Goal: Communication & Community: Participate in discussion

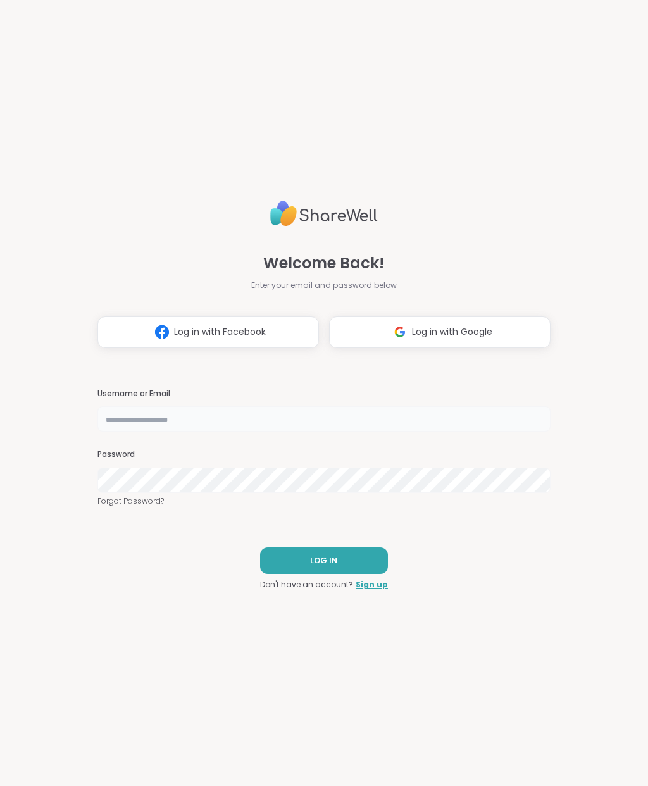
type input "**********"
click at [346, 563] on button "LOG IN" at bounding box center [324, 560] width 128 height 27
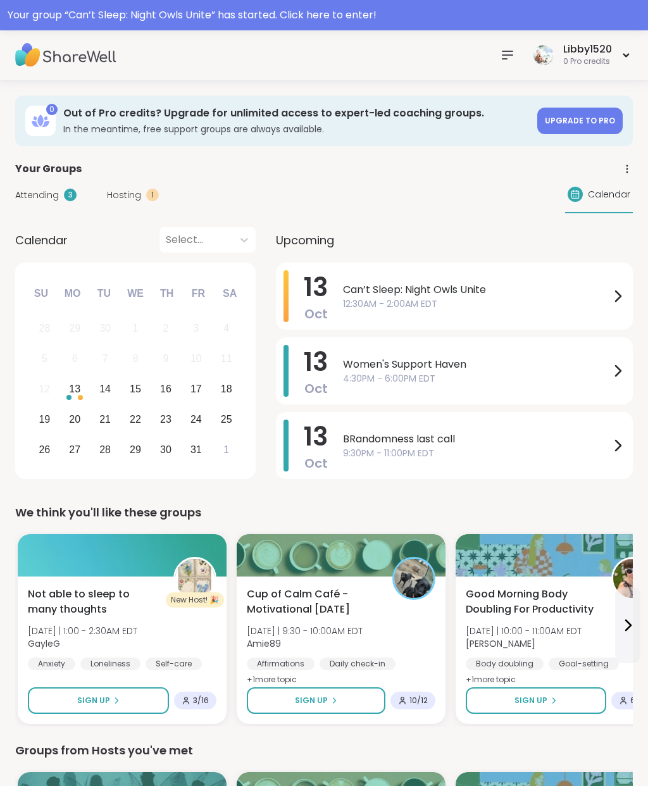
scroll to position [12, 0]
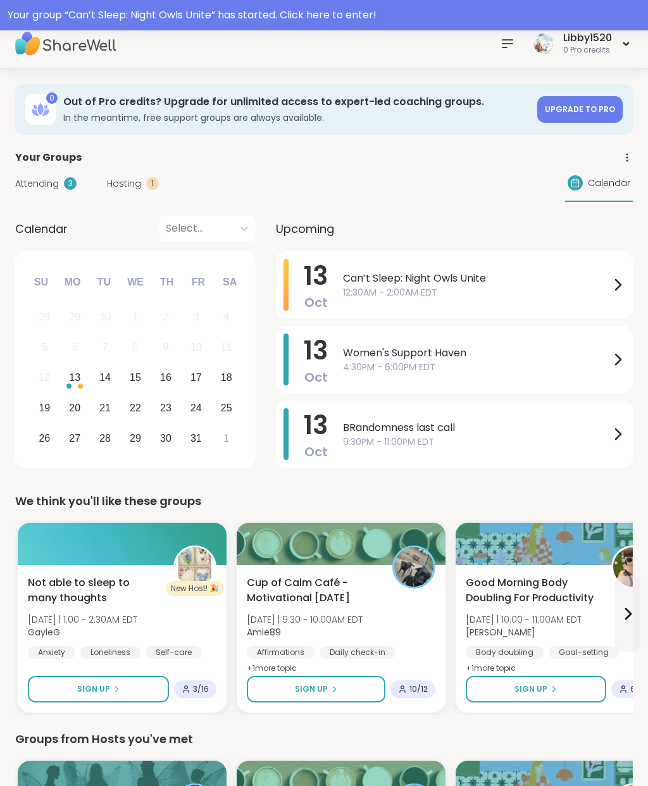
click at [346, 12] on div "Your group “ Can’t Sleep: Night Owls Unite ” has started. Click here to enter!" at bounding box center [324, 15] width 633 height 15
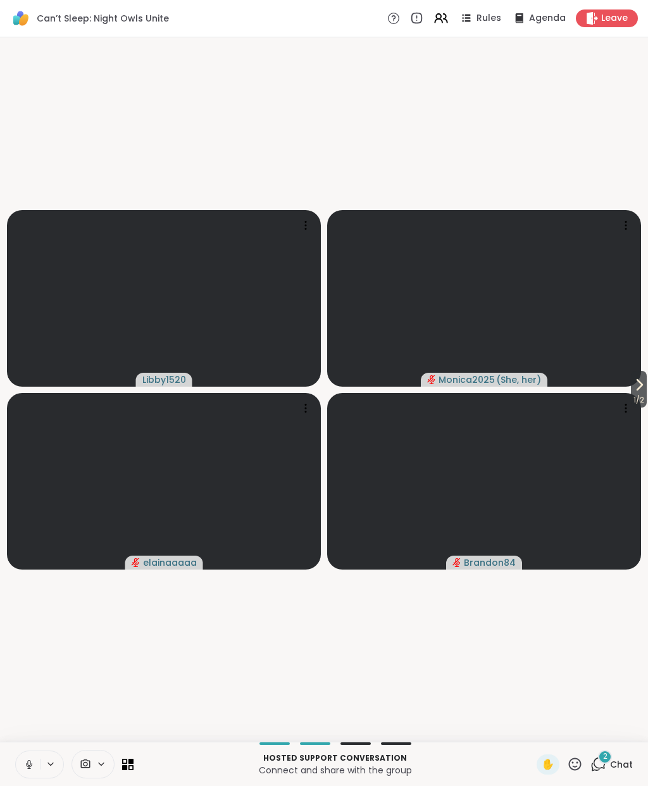
click at [645, 376] on button "1 / 2" at bounding box center [639, 389] width 16 height 37
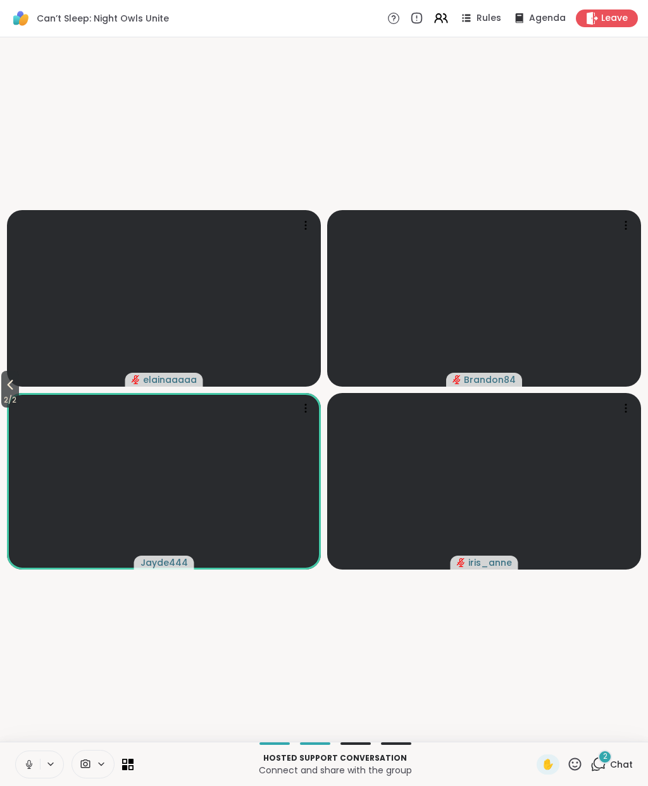
click at [2, 382] on button "2 / 2" at bounding box center [10, 389] width 18 height 37
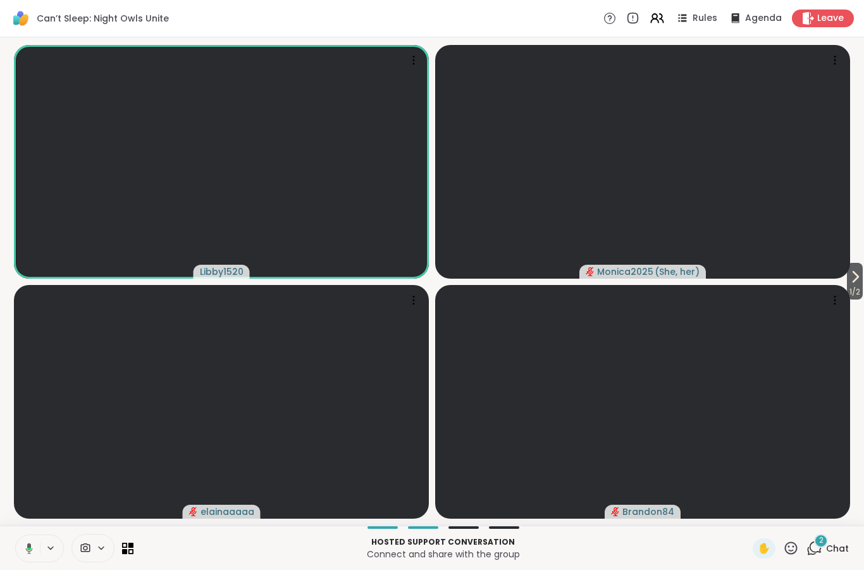
click at [862, 277] on button "1 / 2" at bounding box center [855, 281] width 16 height 37
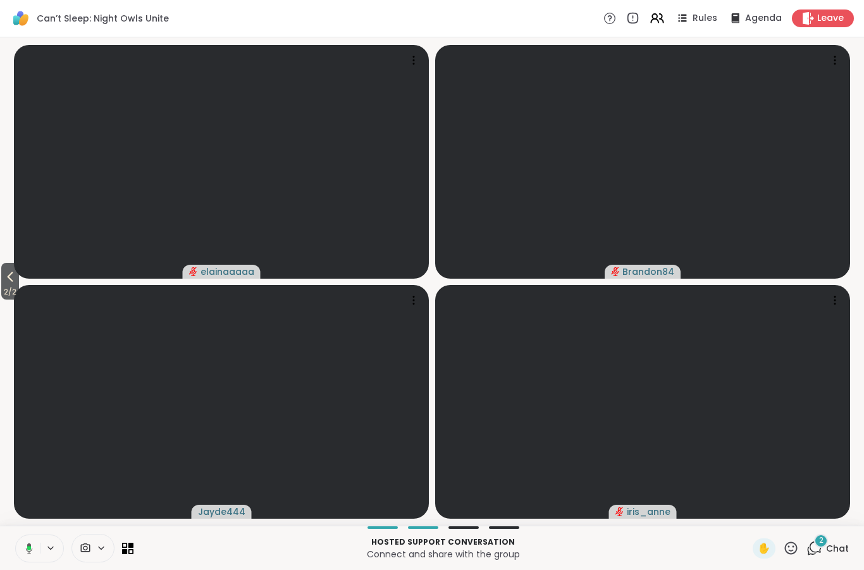
click at [129, 542] on div at bounding box center [127, 547] width 11 height 11
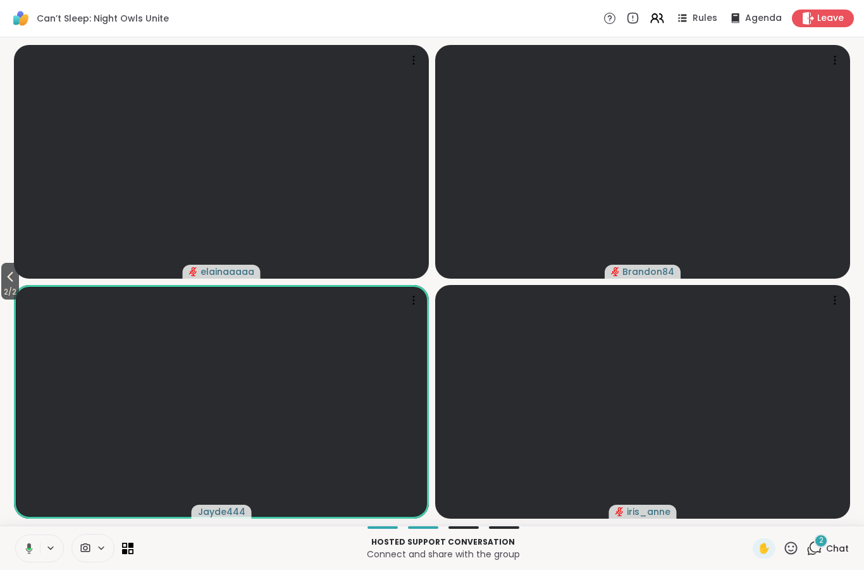
click at [133, 548] on icon at bounding box center [127, 547] width 11 height 11
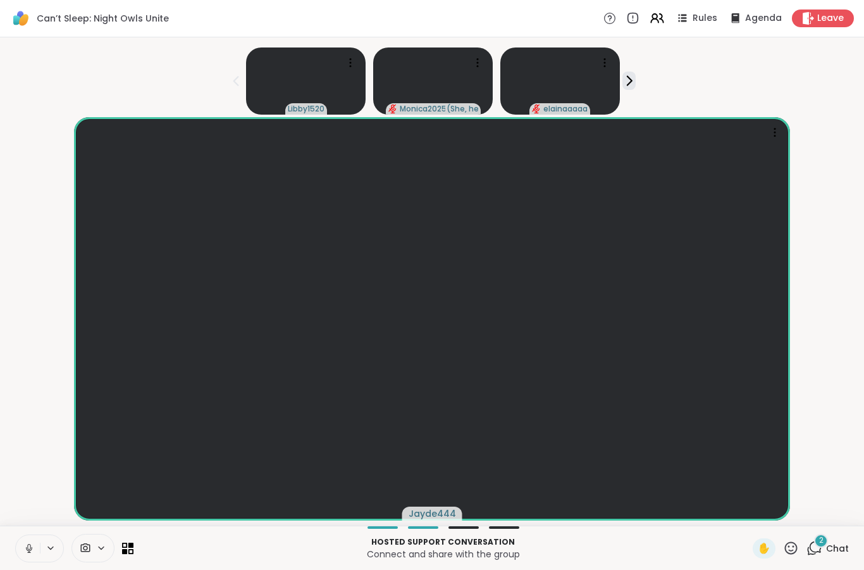
click at [859, 533] on div "Hosted support conversation Connect and share with the group ✋ 2 Chat" at bounding box center [432, 547] width 864 height 44
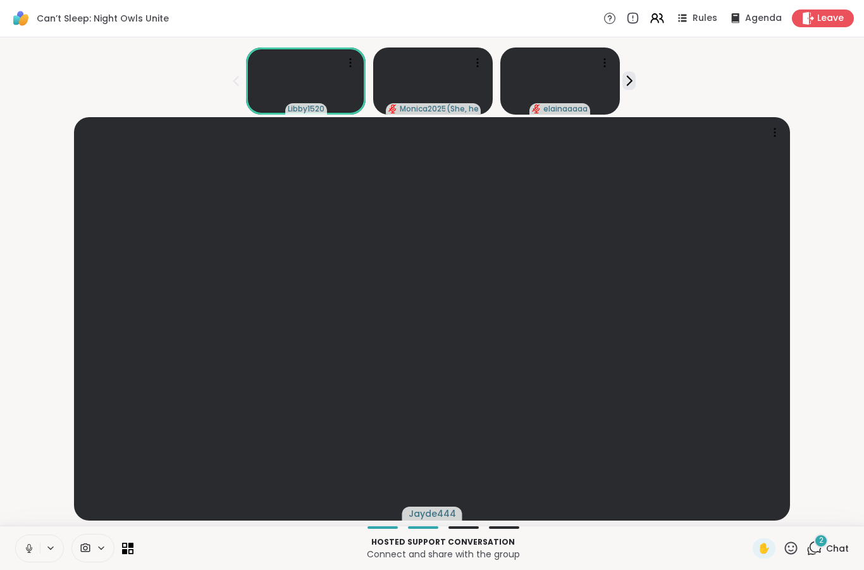
click at [790, 544] on icon at bounding box center [791, 548] width 16 height 16
click at [754, 508] on span "❤️" at bounding box center [754, 514] width 13 height 15
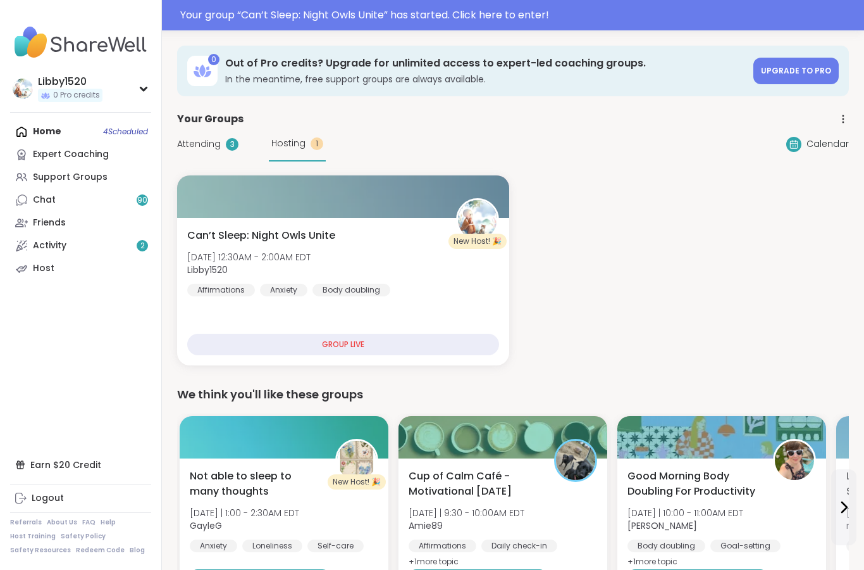
click at [376, 340] on div "GROUP LIVE" at bounding box center [343, 344] width 312 height 22
click at [404, 346] on div "GROUP LIVE" at bounding box center [343, 344] width 312 height 22
click at [406, 279] on div "Can’t Sleep: Night Owls Unite Mon, Oct 13 | 12:30AM - 2:00AM EDT Libby1520 Affi…" at bounding box center [343, 262] width 312 height 68
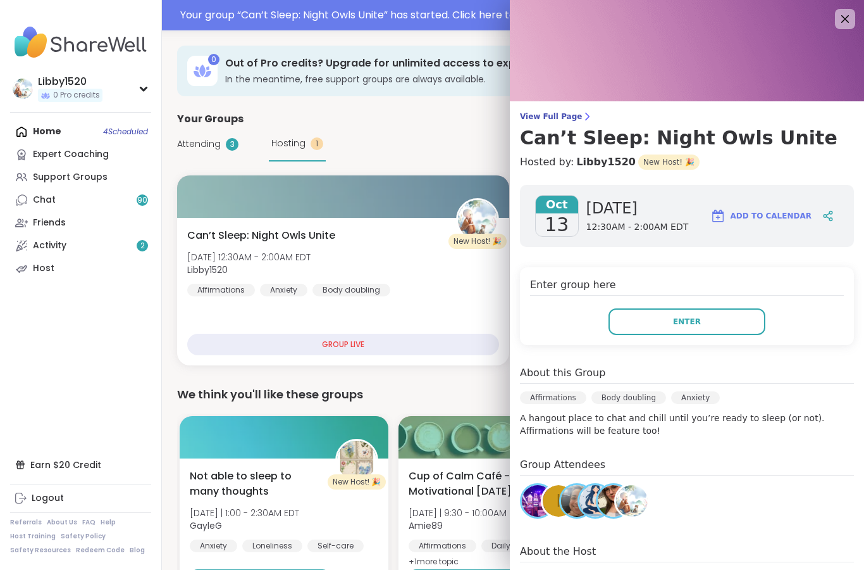
click at [676, 315] on button "Enter" at bounding box center [687, 321] width 157 height 27
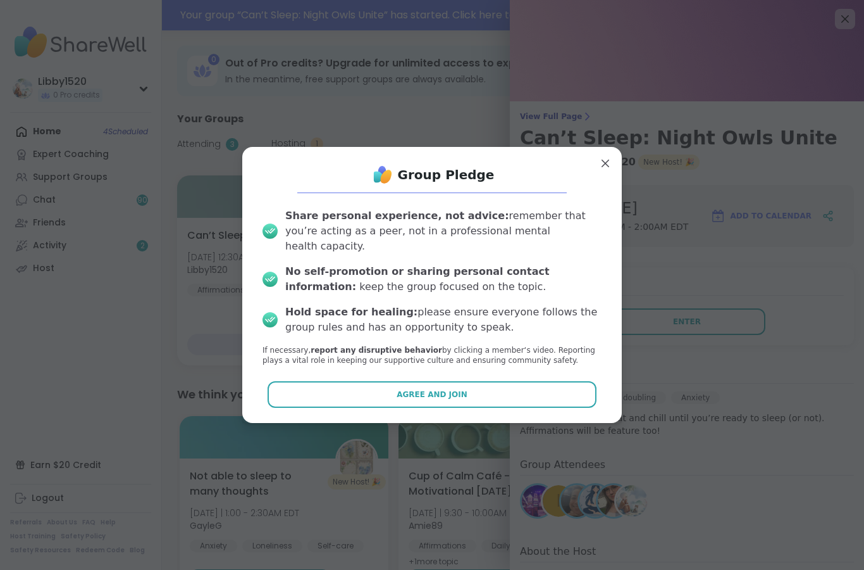
click at [540, 381] on button "Agree and Join" at bounding box center [433, 394] width 330 height 27
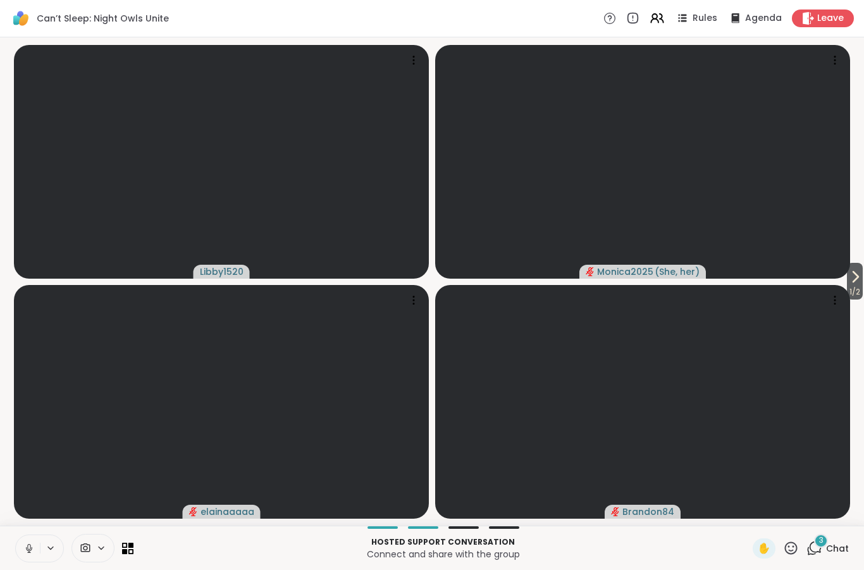
click at [849, 275] on icon at bounding box center [855, 276] width 15 height 15
click at [8, 280] on icon at bounding box center [10, 276] width 15 height 15
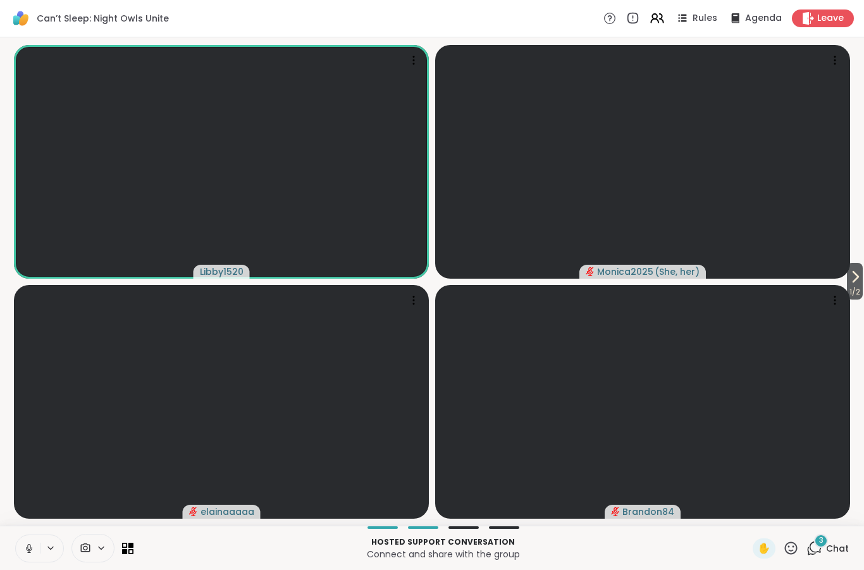
click at [820, 549] on icon at bounding box center [815, 548] width 16 height 16
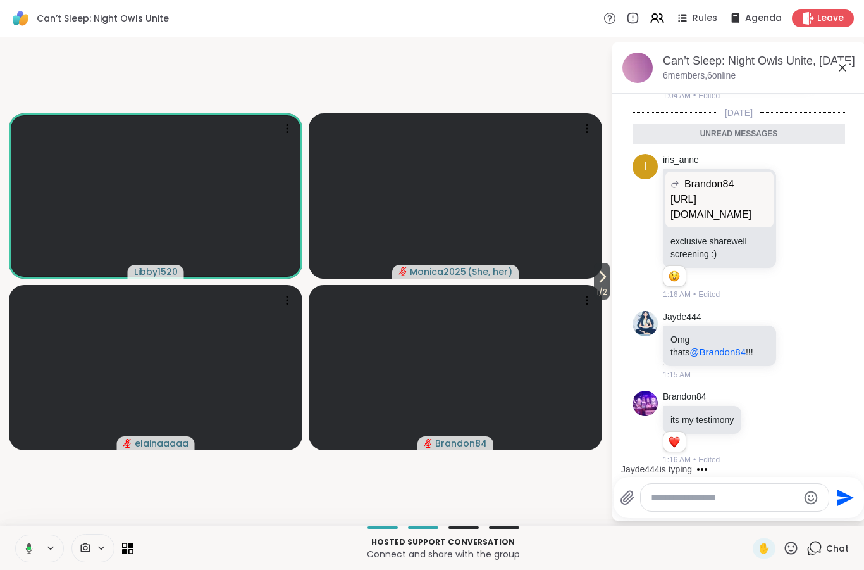
scroll to position [1013, 0]
click at [699, 499] on textarea "Type your message" at bounding box center [724, 497] width 147 height 13
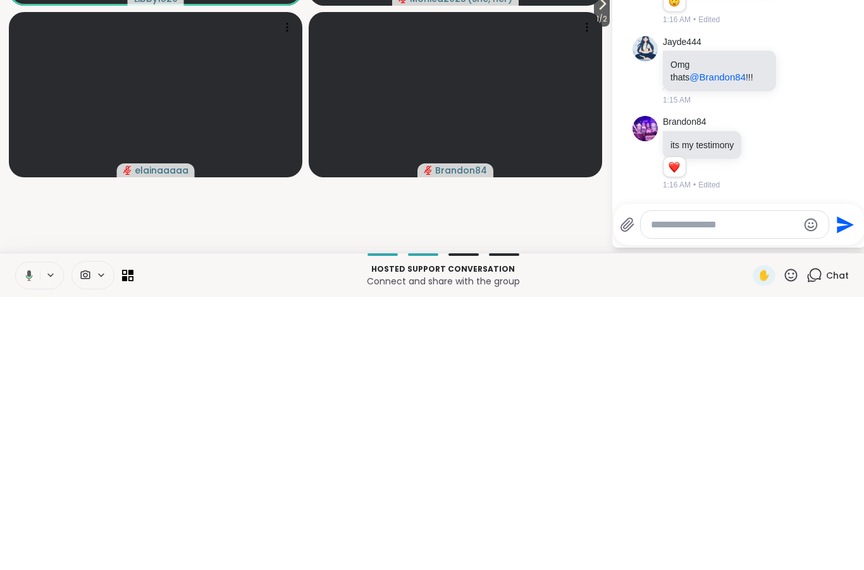
scroll to position [1119, 0]
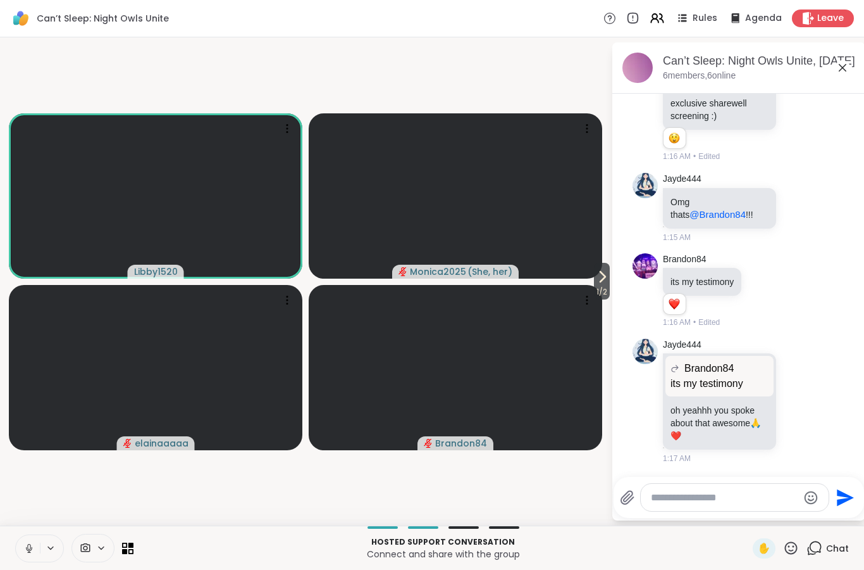
click at [849, 173] on li "Jayde444 Omg thats @Brandon84 !!! 1:15 AM" at bounding box center [740, 208] width 230 height 80
click at [135, 542] on div "Hosted support conversation Connect and share with the group ✋ Chat" at bounding box center [432, 547] width 864 height 44
click at [126, 542] on icon at bounding box center [124, 544] width 5 height 5
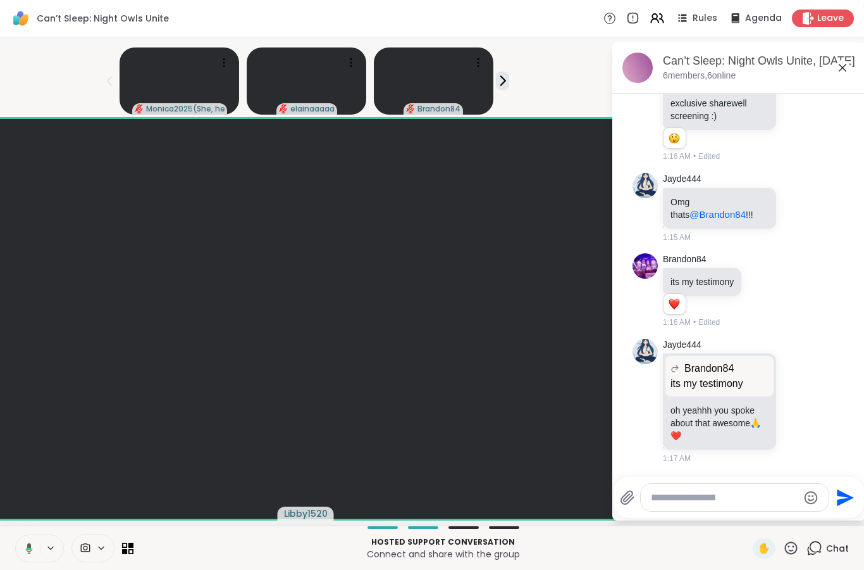
scroll to position [1137, 0]
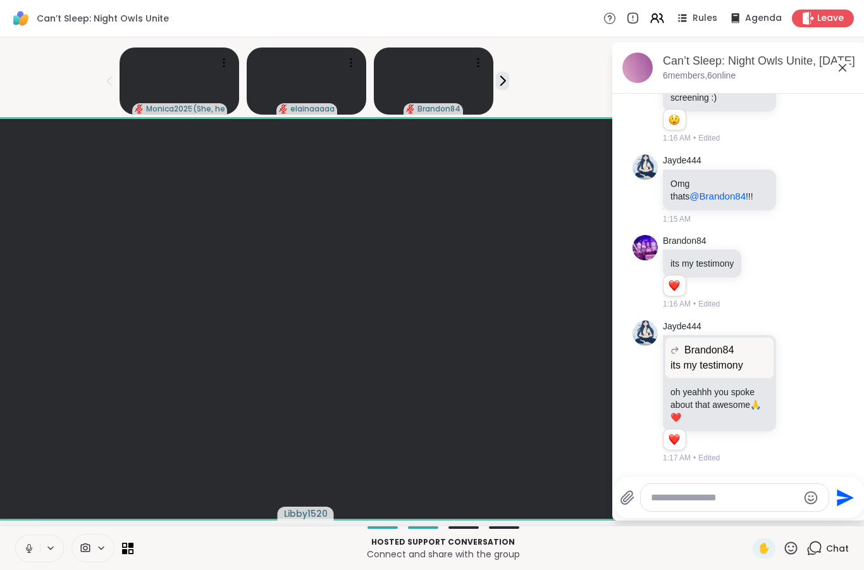
click at [131, 542] on icon at bounding box center [130, 544] width 5 height 5
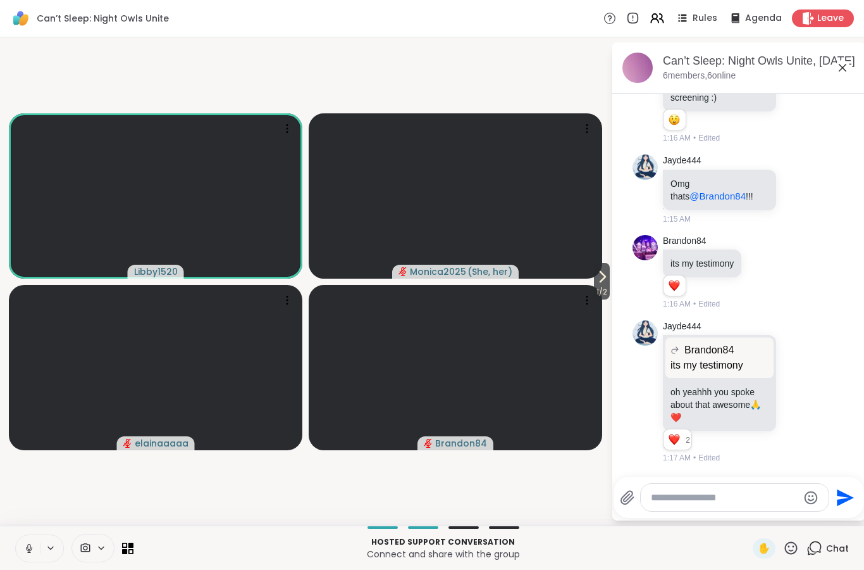
scroll to position [1229, 0]
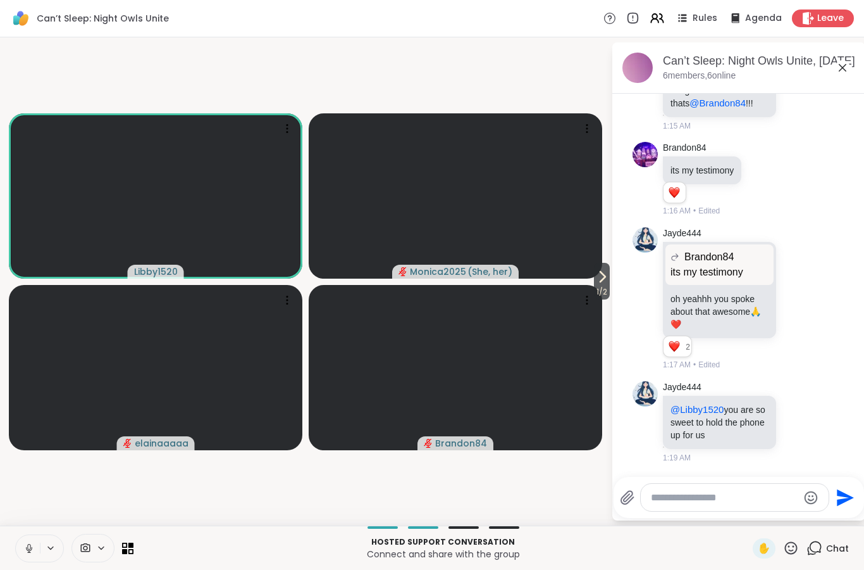
click at [797, 429] on div at bounding box center [798, 421] width 11 height 15
click at [799, 423] on icon at bounding box center [799, 423] width 4 height 1
click at [796, 421] on icon at bounding box center [798, 421] width 11 height 13
click at [700, 402] on div "Select Reaction: Heart" at bounding box center [697, 401] width 11 height 11
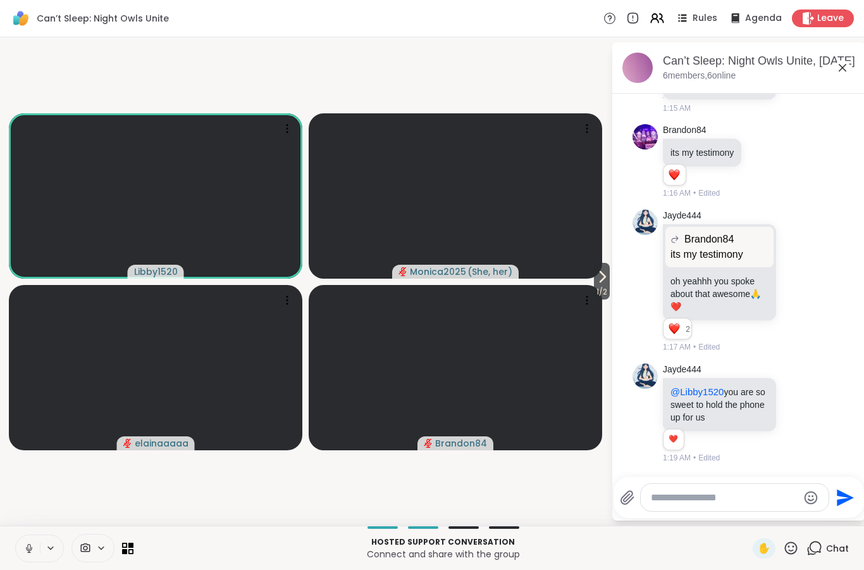
scroll to position [1247, 0]
click at [729, 497] on textarea "Type your message" at bounding box center [724, 497] width 147 height 13
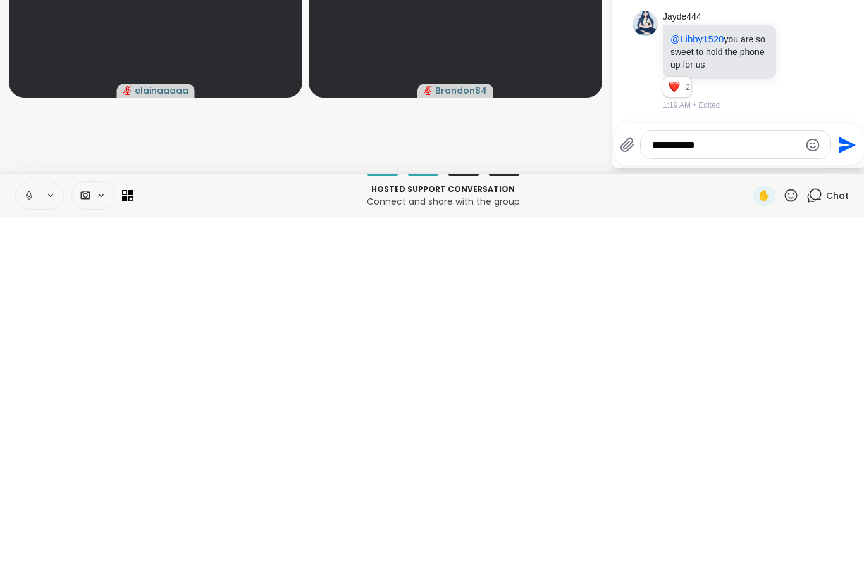
click at [832, 483] on div "**********" at bounding box center [739, 497] width 238 height 28
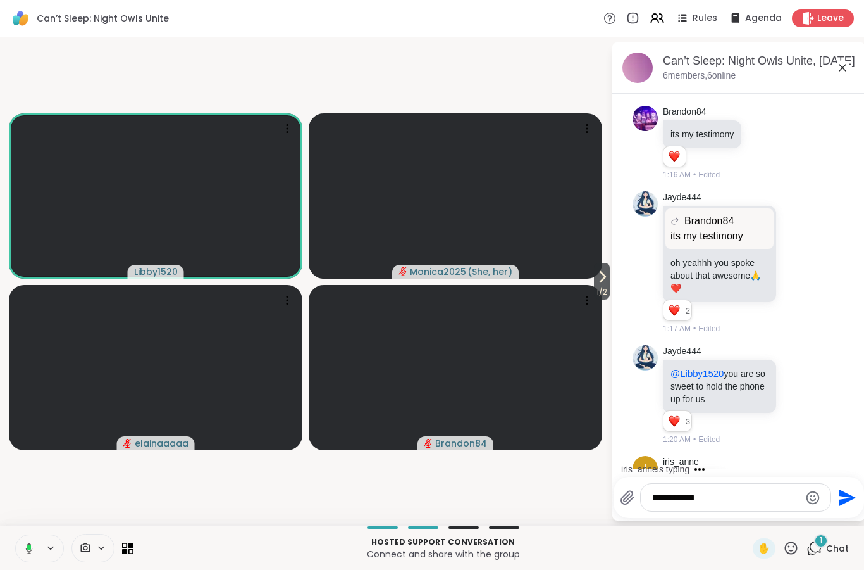
scroll to position [1314, 0]
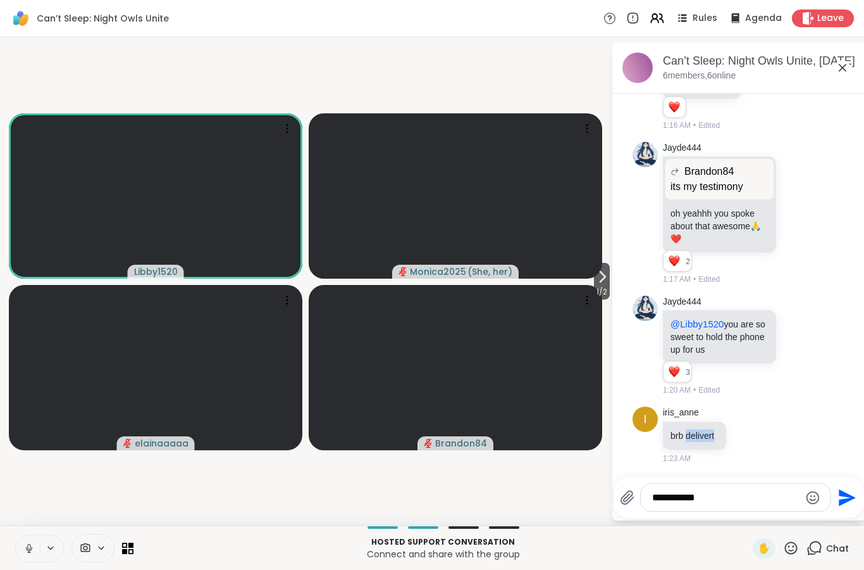
click at [770, 449] on div "i iris_anne brb delivert 1:23 AM" at bounding box center [739, 435] width 213 height 68
click at [750, 433] on icon at bounding box center [750, 433] width 0 height 0
click at [723, 414] on div "Select Reaction: Thumbs up" at bounding box center [720, 413] width 11 height 11
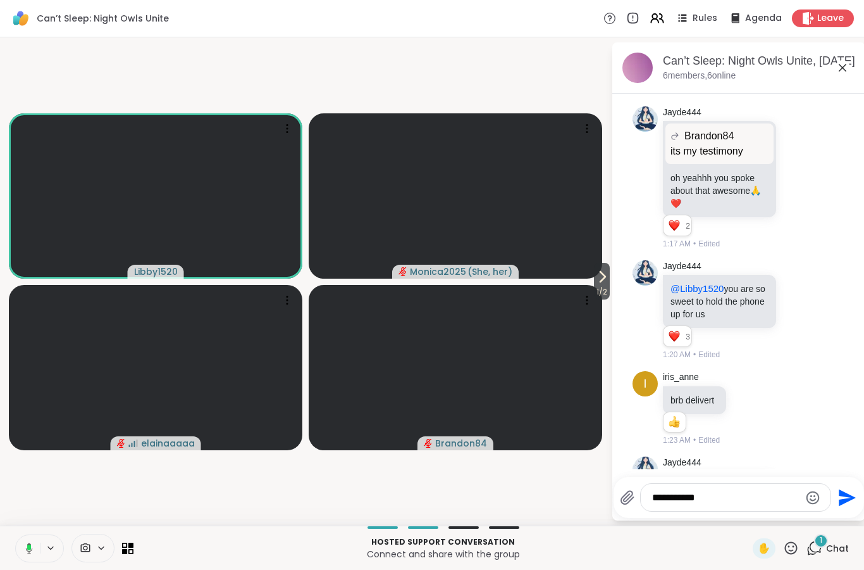
scroll to position [1474, 0]
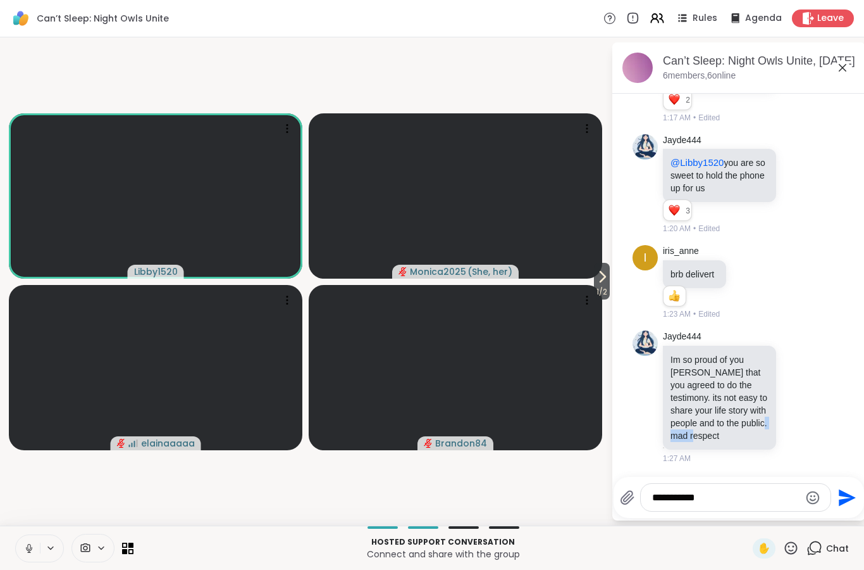
click at [795, 399] on icon at bounding box center [798, 396] width 9 height 9
click at [707, 375] on button "Select Reaction: Heart" at bounding box center [697, 376] width 25 height 25
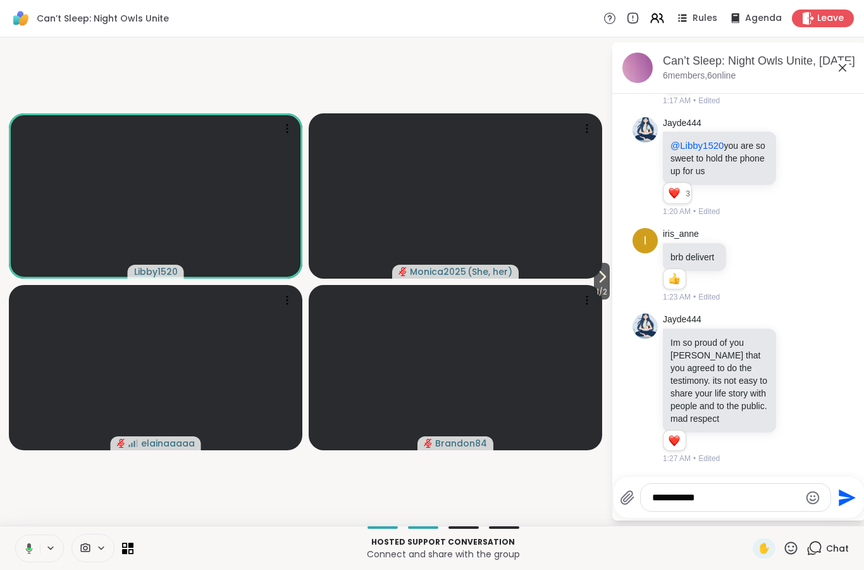
scroll to position [1492, 0]
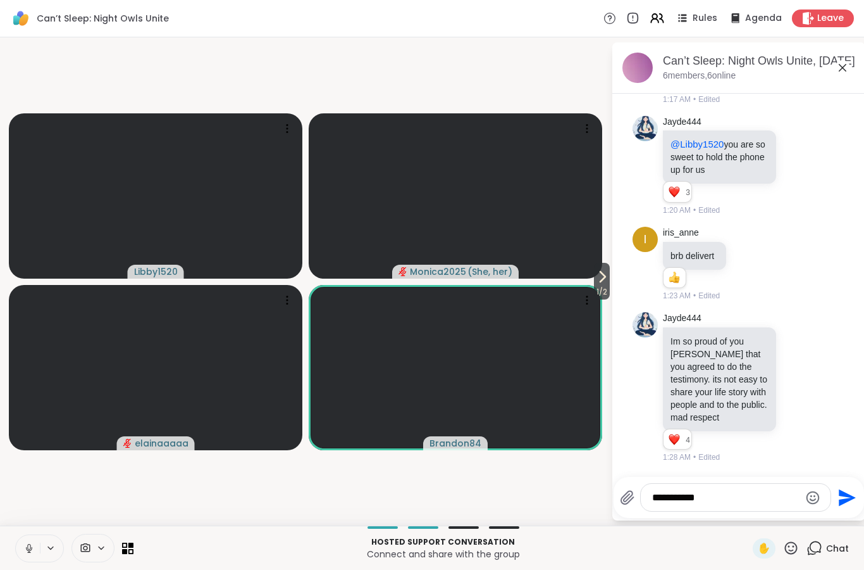
click at [596, 285] on span "1 / 2" at bounding box center [602, 291] width 16 height 15
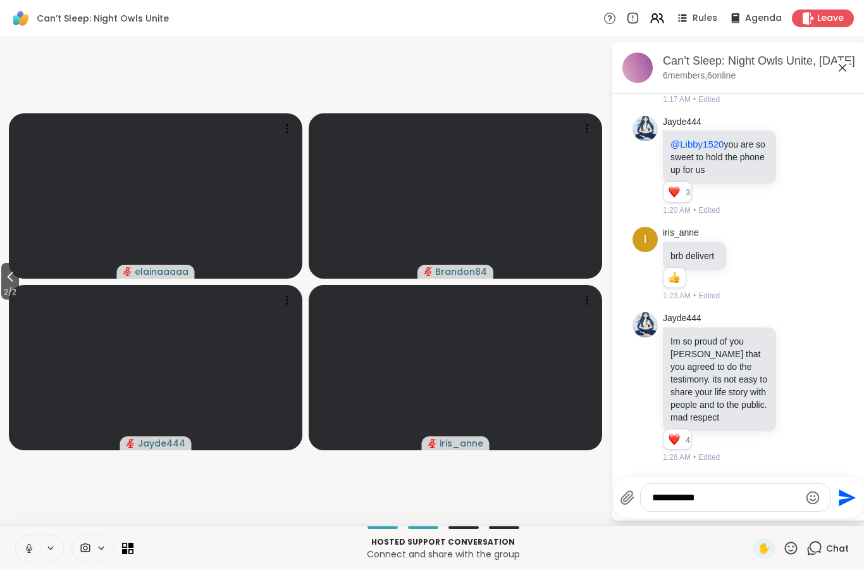
click at [6, 280] on icon at bounding box center [10, 276] width 15 height 15
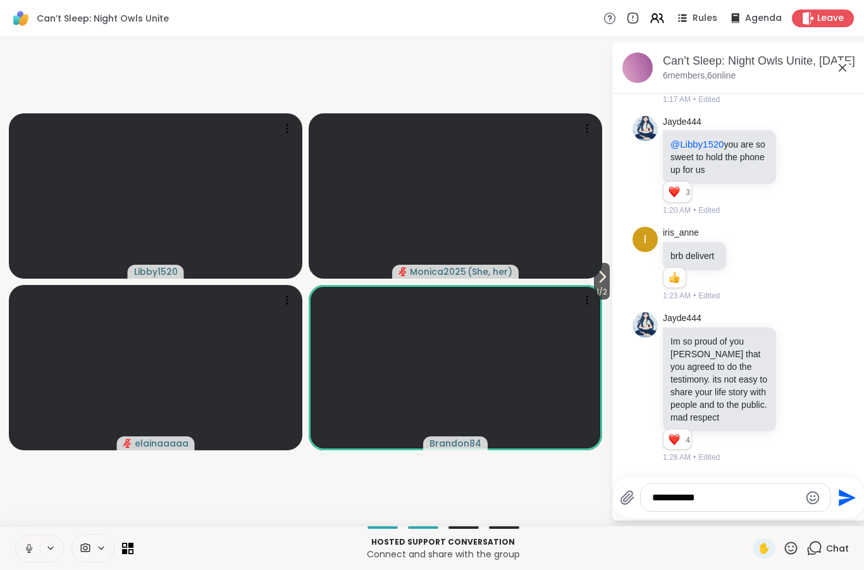
click at [604, 285] on span "1 / 2" at bounding box center [602, 291] width 16 height 15
click at [3, 274] on button "2 / 2" at bounding box center [10, 281] width 18 height 37
click at [724, 499] on textarea "**********" at bounding box center [725, 497] width 147 height 13
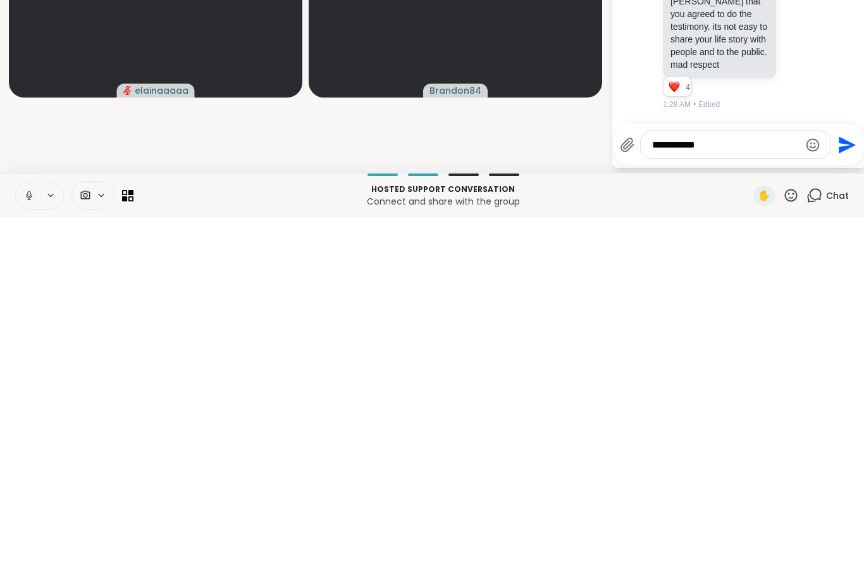
scroll to position [1475, 0]
type textarea "*"
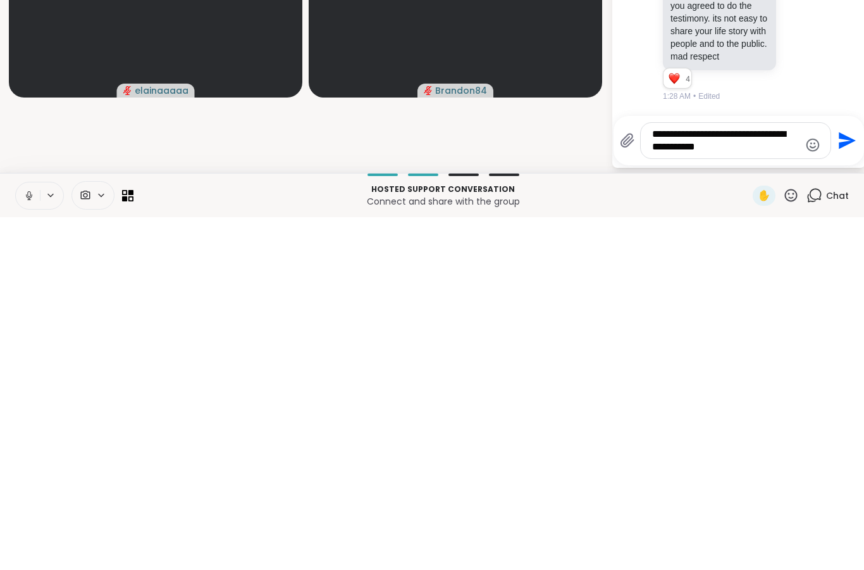
type textarea "**********"
click at [844, 483] on icon "Send" at bounding box center [846, 493] width 20 height 20
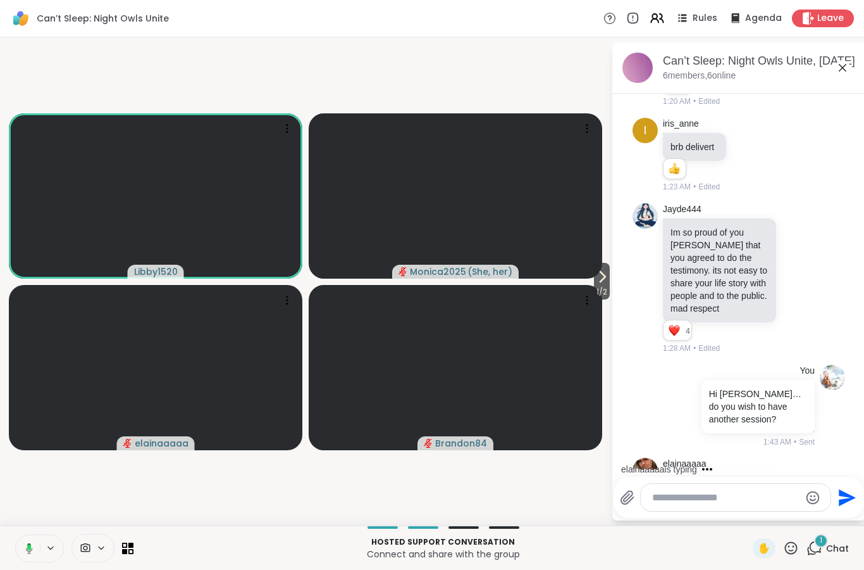
scroll to position [1788, 0]
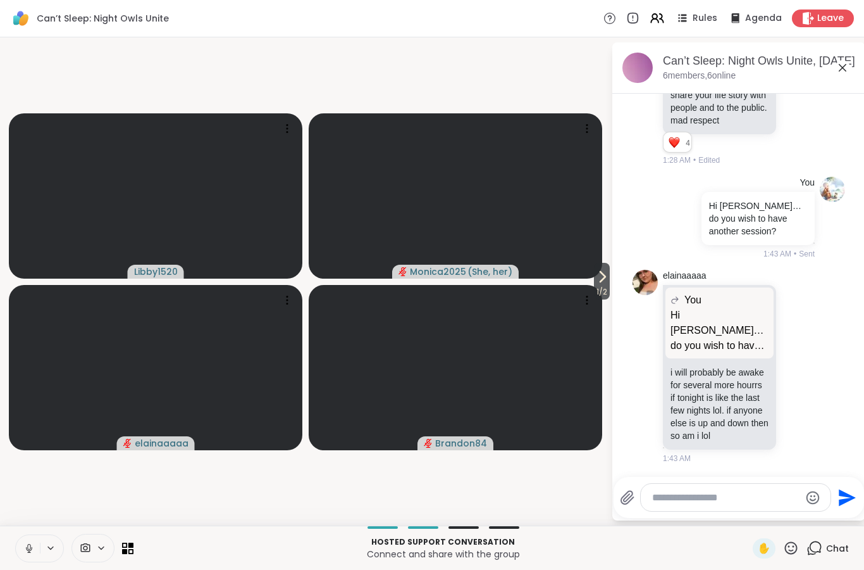
click at [796, 361] on icon at bounding box center [798, 365] width 11 height 13
click at [704, 335] on button "Select Reaction: Heart" at bounding box center [697, 345] width 25 height 25
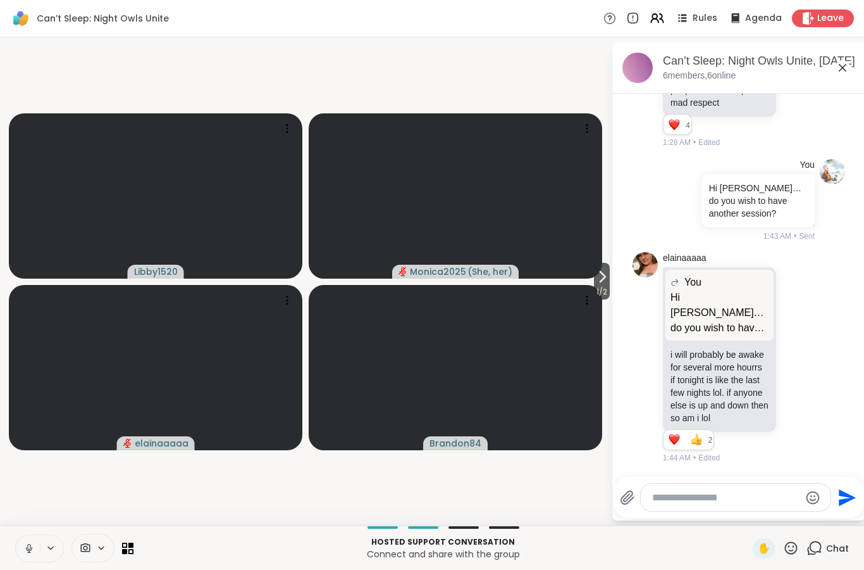
click at [20, 542] on button at bounding box center [28, 548] width 24 height 27
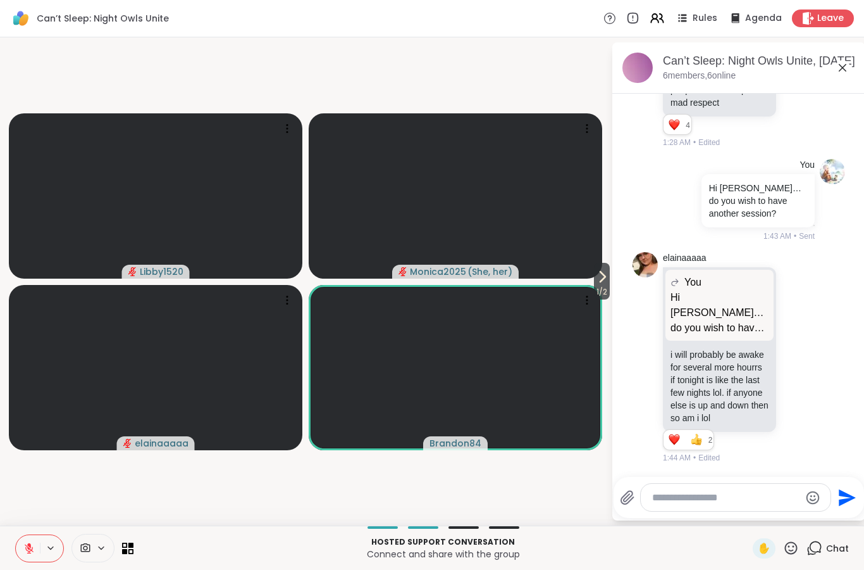
click at [24, 549] on icon at bounding box center [28, 547] width 11 height 11
click at [23, 542] on icon at bounding box center [27, 547] width 11 height 11
click at [28, 548] on icon at bounding box center [29, 548] width 9 height 9
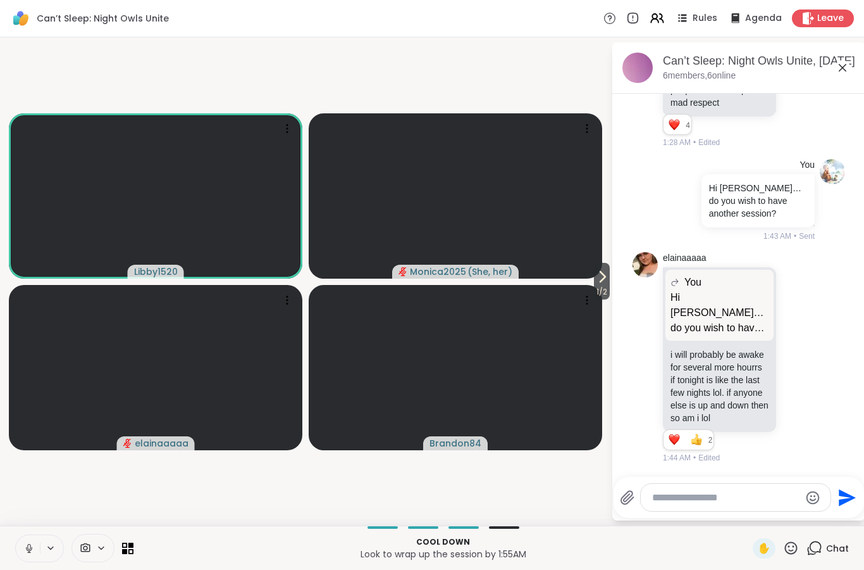
click at [28, 552] on icon at bounding box center [28, 547] width 11 height 11
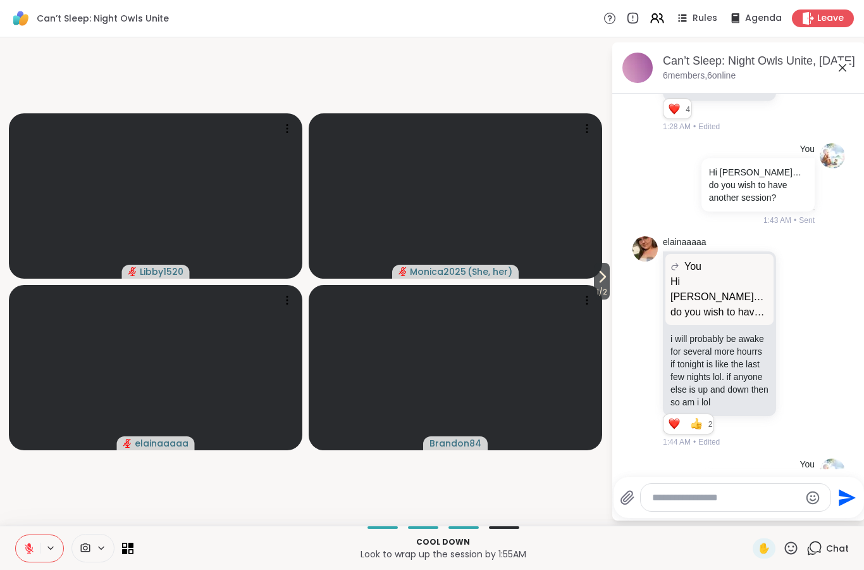
scroll to position [1911, 0]
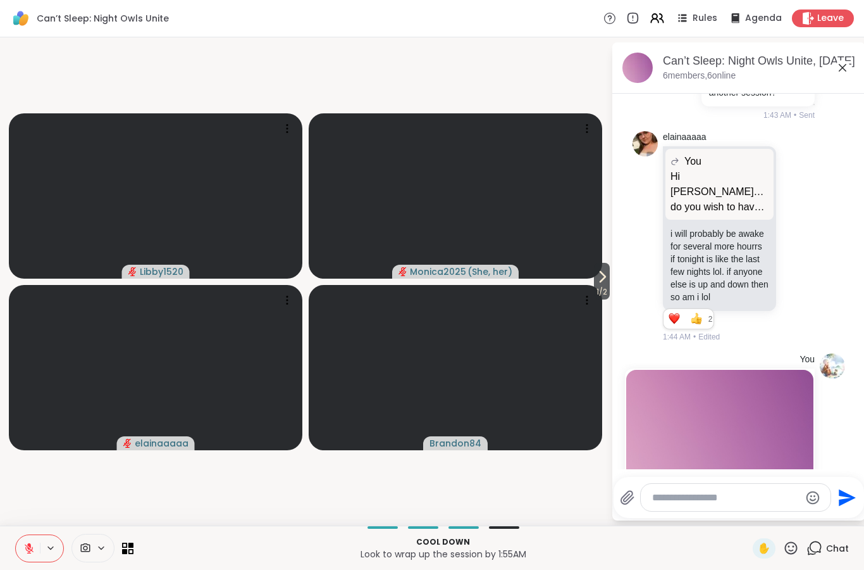
click at [606, 285] on span "1 / 2" at bounding box center [602, 291] width 16 height 15
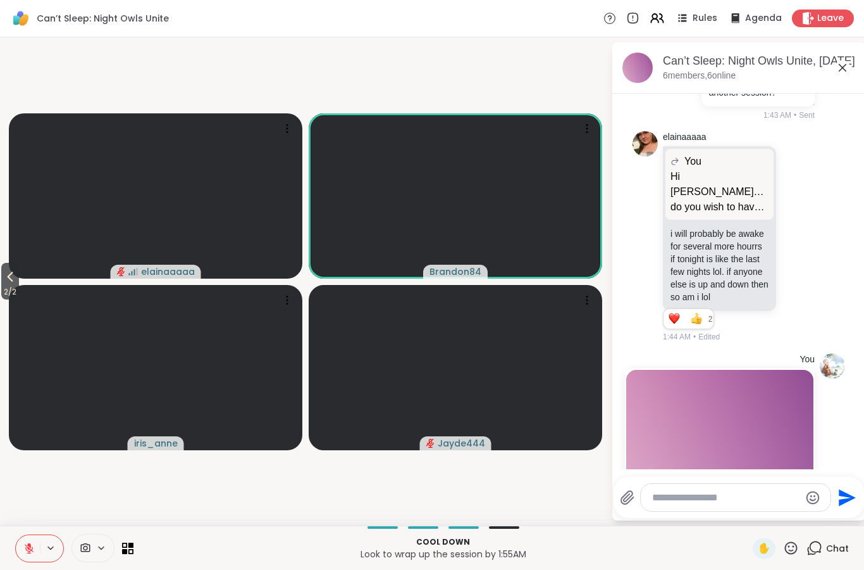
click at [4, 257] on div "2 / 2 elainaaaaa Brandon84 iris_anne Jayde444 Can’t Sleep: Night Owls Unite, Oc…" at bounding box center [432, 281] width 864 height 488
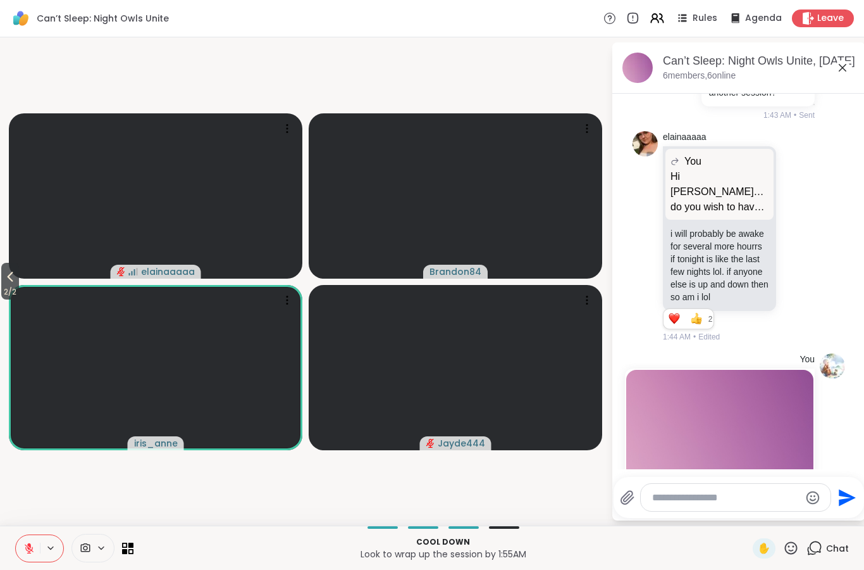
click at [27, 543] on icon at bounding box center [28, 547] width 11 height 11
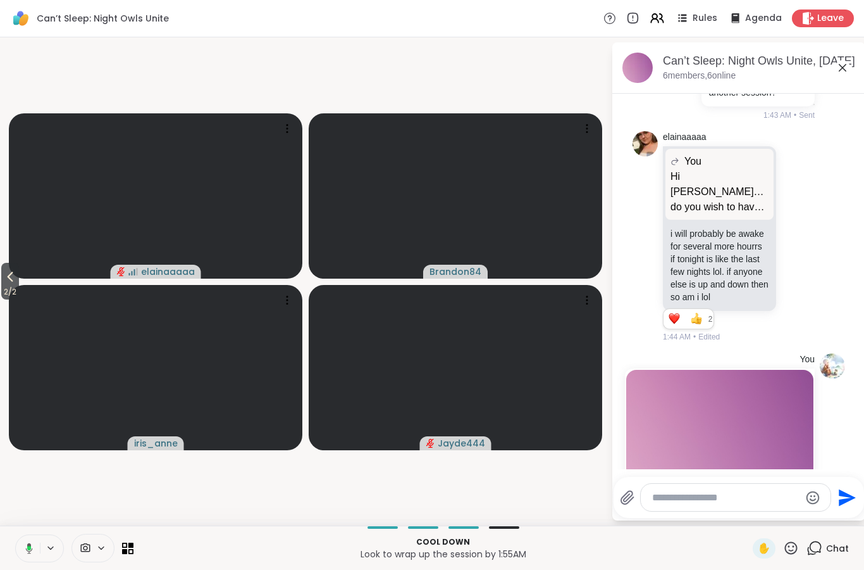
click at [6, 283] on icon at bounding box center [10, 276] width 15 height 15
click at [792, 549] on icon at bounding box center [791, 548] width 16 height 16
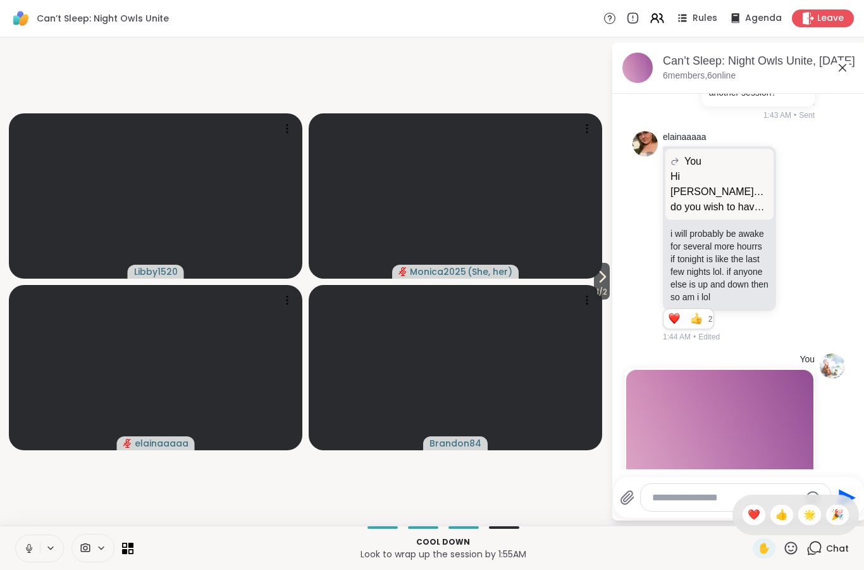
click at [756, 511] on span "❤️" at bounding box center [754, 514] width 13 height 15
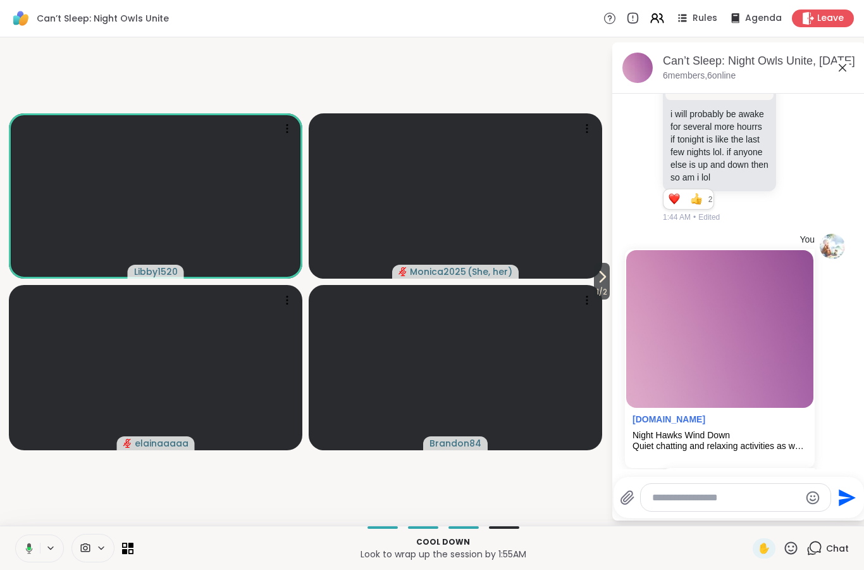
scroll to position [2116, 0]
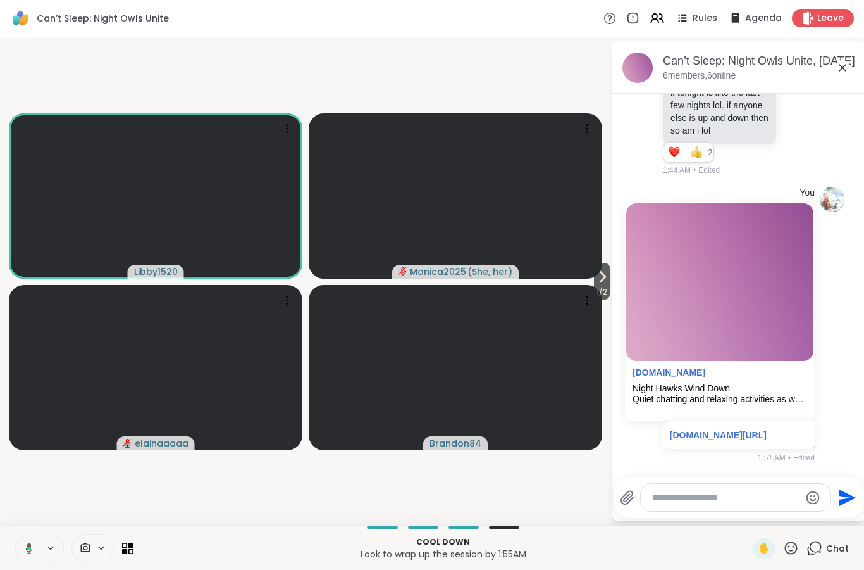
click at [725, 494] on textarea "Type your message" at bounding box center [725, 497] width 147 height 13
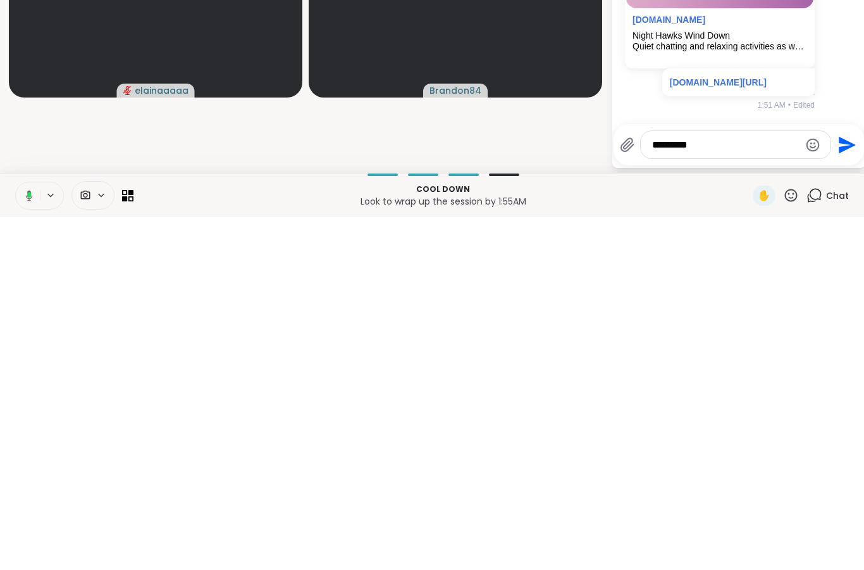
type textarea "*********"
click at [845, 489] on icon "Send" at bounding box center [847, 497] width 17 height 17
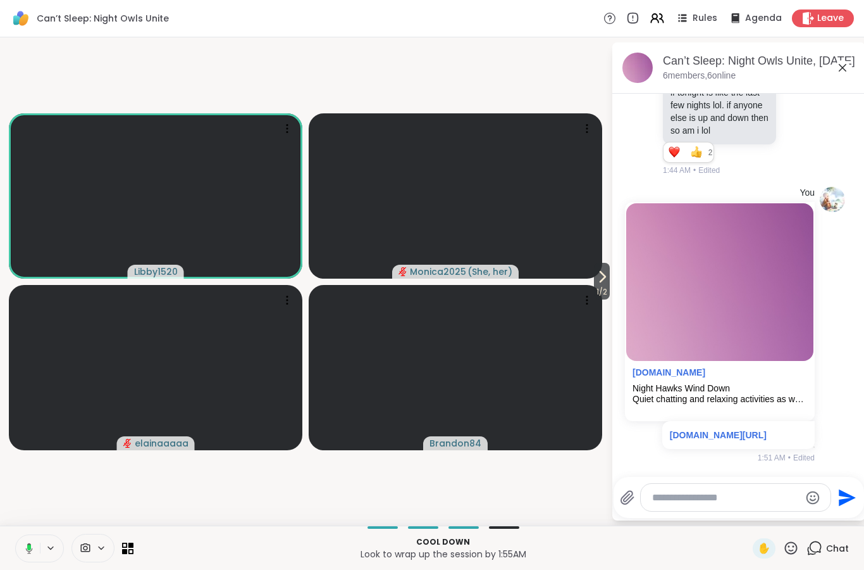
scroll to position [2183, 0]
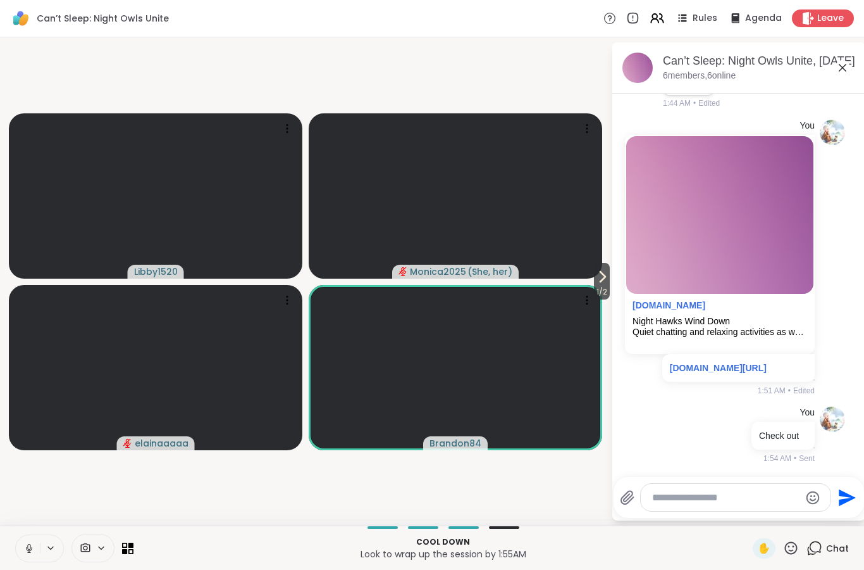
click at [702, 503] on textarea "Type your message" at bounding box center [725, 497] width 147 height 13
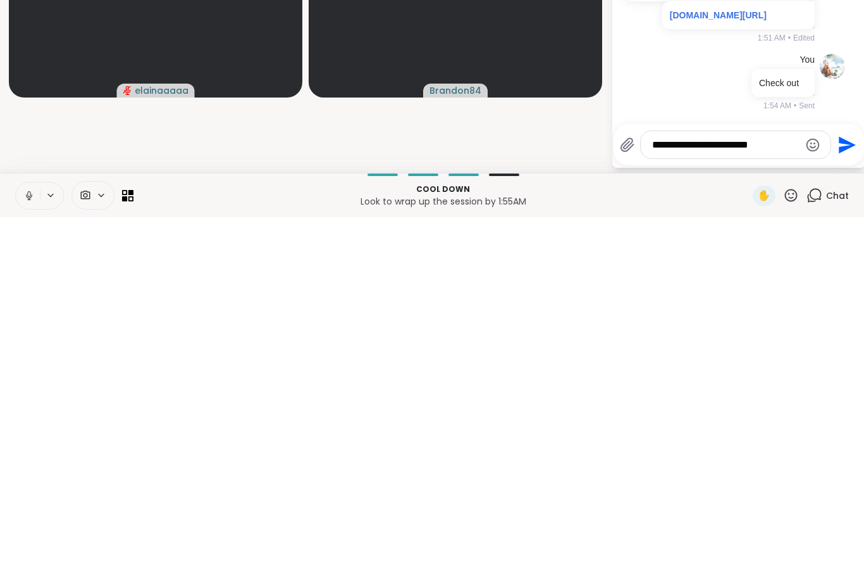
type textarea "**********"
click at [849, 489] on icon "Send" at bounding box center [847, 497] width 17 height 17
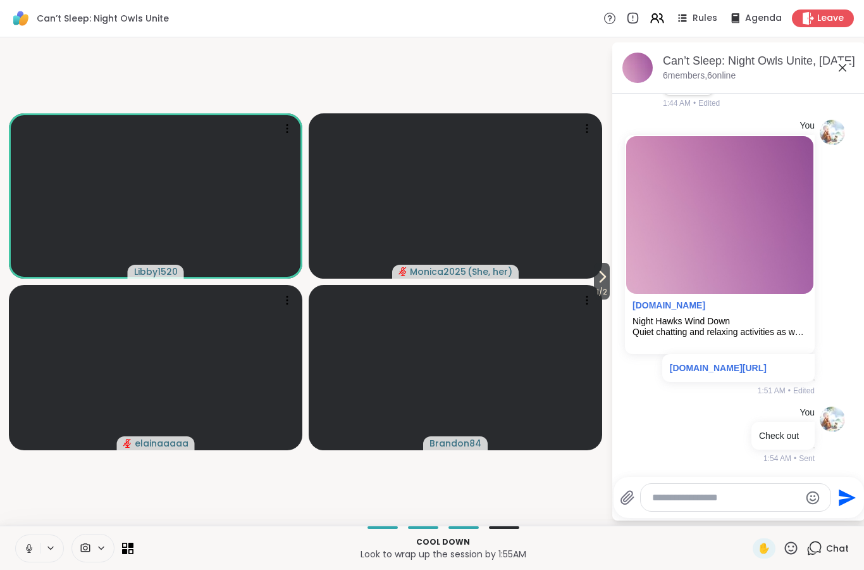
scroll to position [2263, 0]
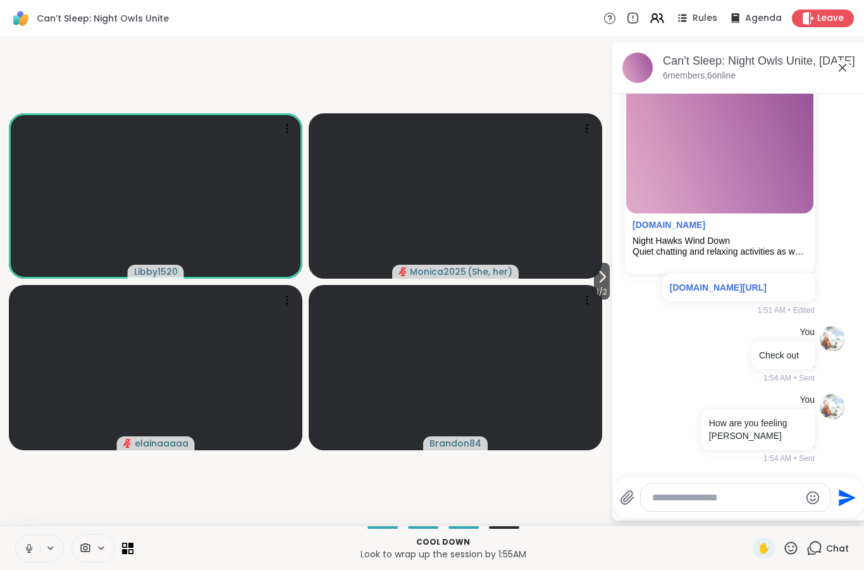
click at [743, 498] on textarea "Type your message" at bounding box center [725, 497] width 147 height 13
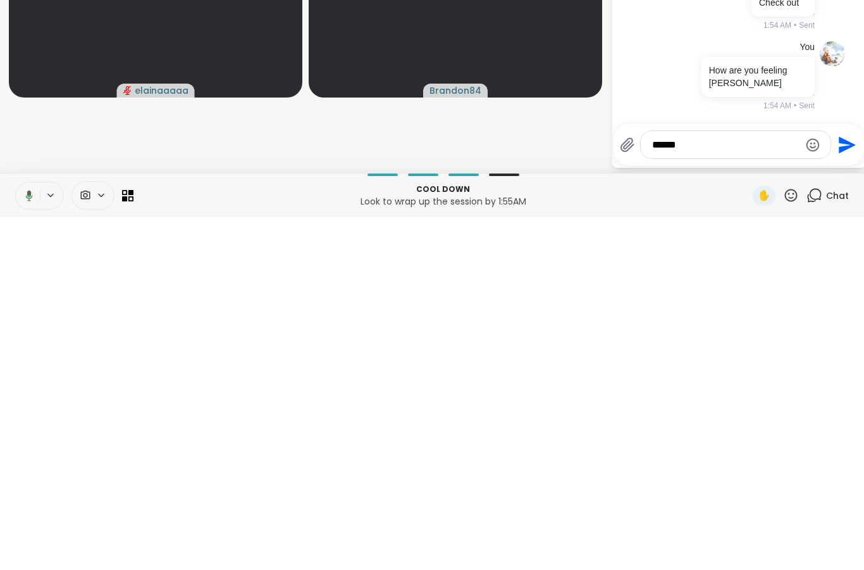
type textarea "******"
click at [856, 483] on button "Send" at bounding box center [846, 497] width 28 height 28
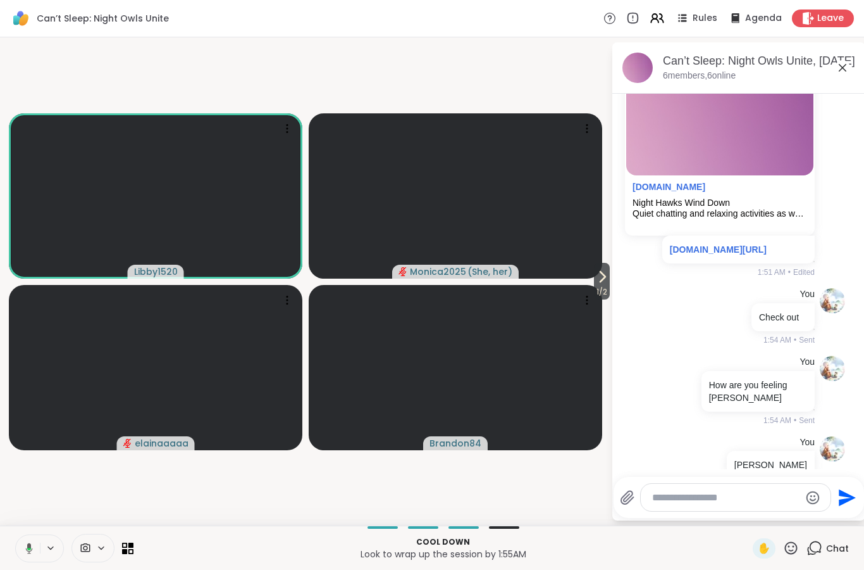
scroll to position [2330, 0]
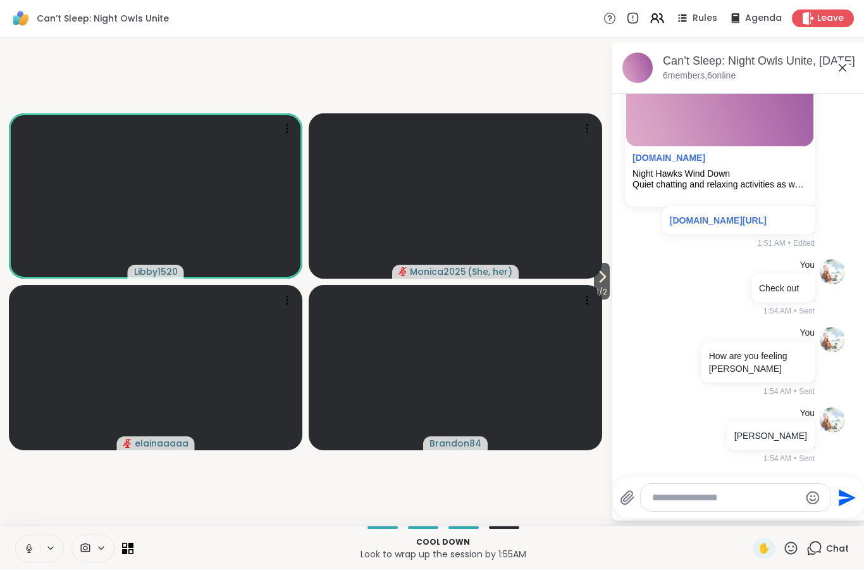
click at [723, 491] on textarea "Type your message" at bounding box center [725, 497] width 147 height 13
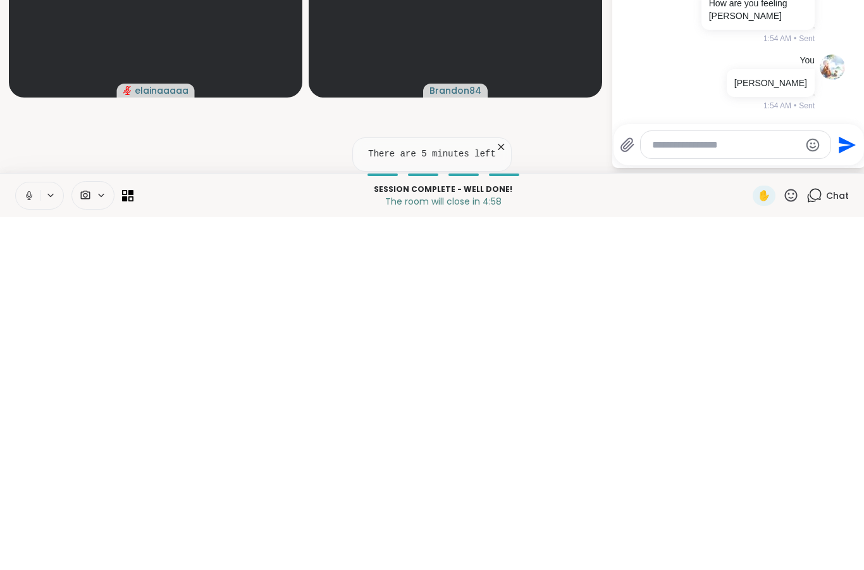
type textarea "*"
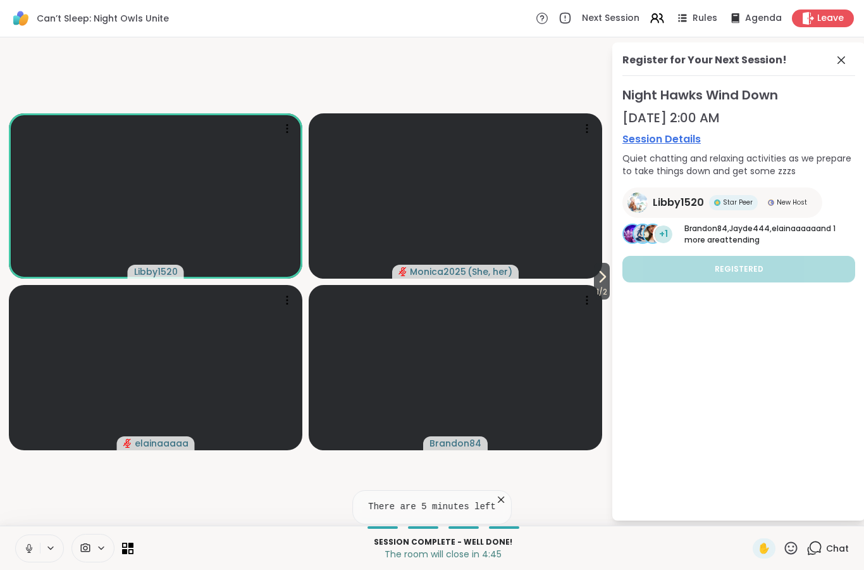
click at [599, 287] on span "1 / 2" at bounding box center [602, 291] width 16 height 15
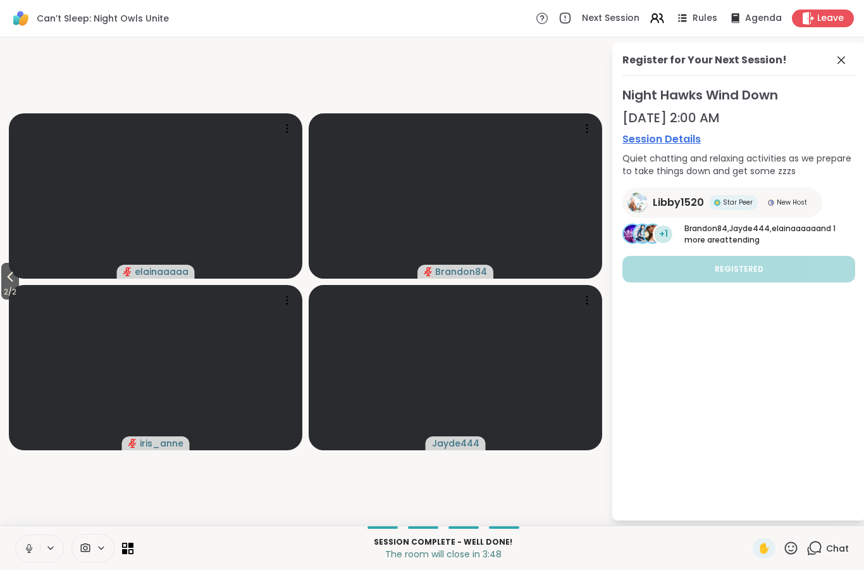
click at [14, 276] on icon at bounding box center [10, 276] width 15 height 15
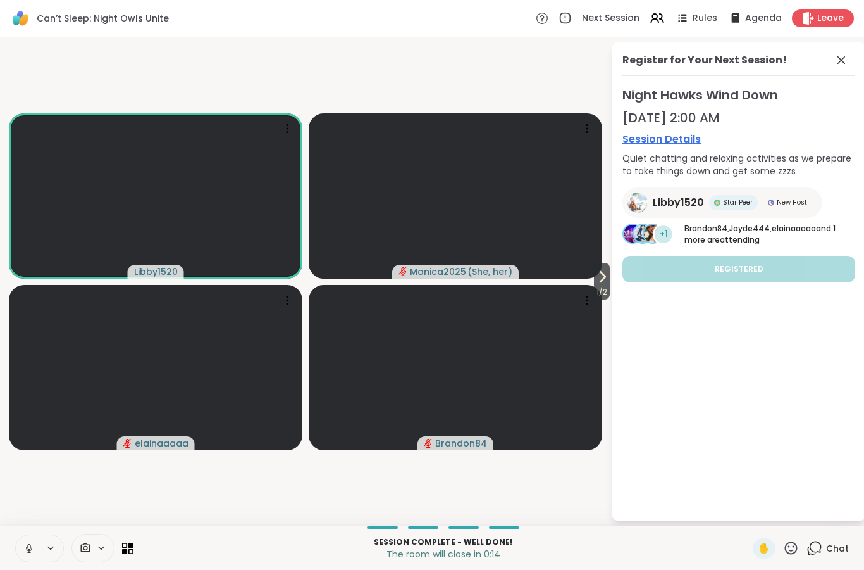
click at [597, 287] on span "1 / 2" at bounding box center [602, 291] width 16 height 15
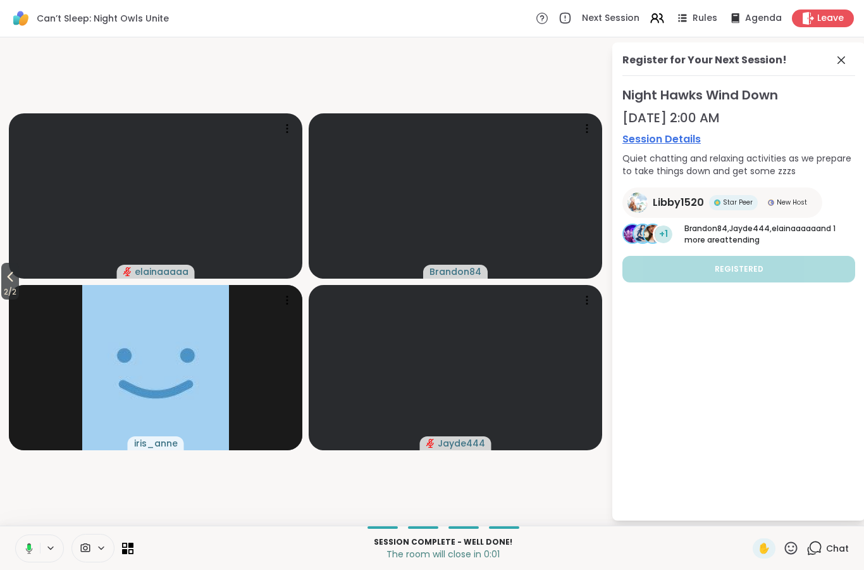
click at [828, 16] on span "Leave" at bounding box center [831, 18] width 27 height 13
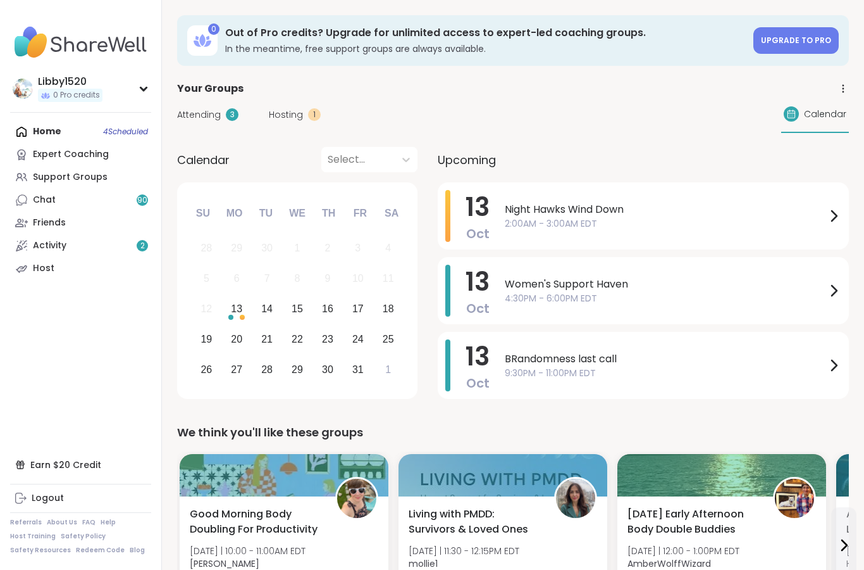
click at [131, 134] on div "Home 4 Scheduled Expert Coaching Support Groups Chat 90 Friends Activity 2 Host" at bounding box center [80, 199] width 141 height 159
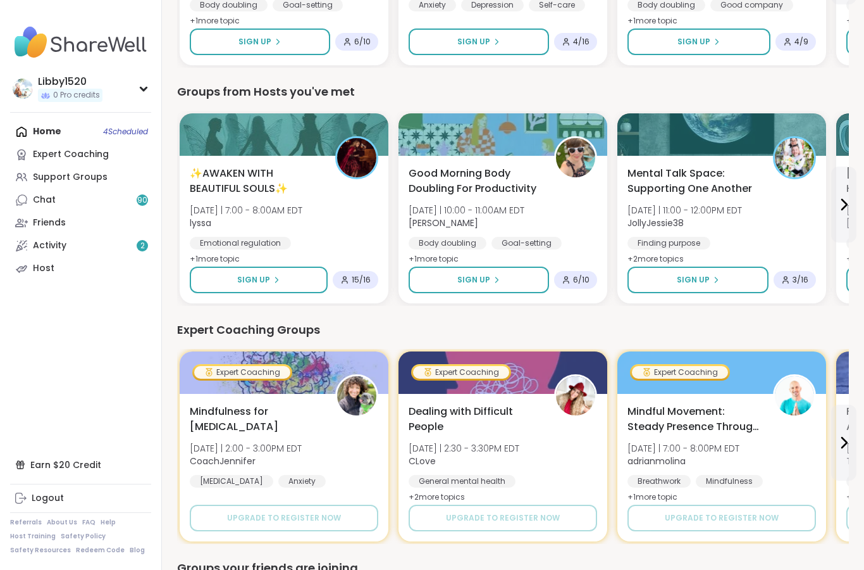
scroll to position [565, 0]
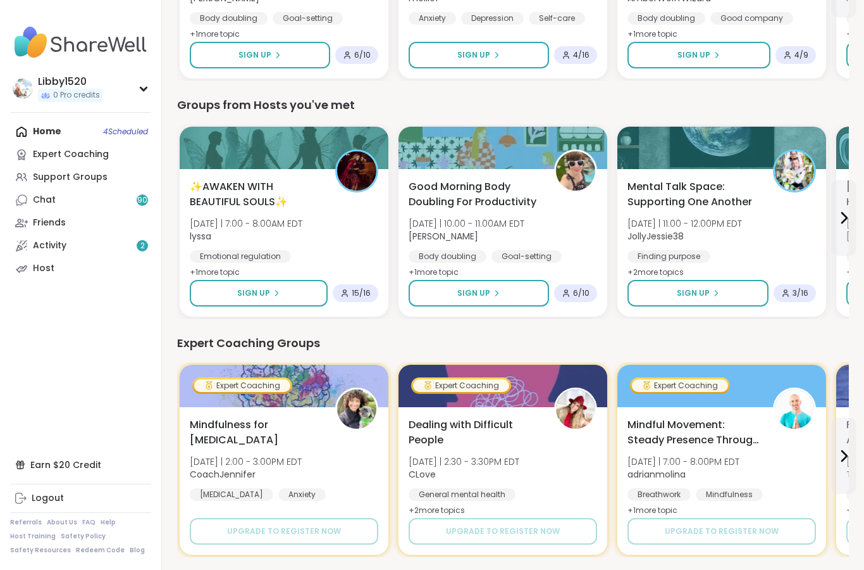
click at [137, 196] on span "90" at bounding box center [142, 200] width 10 height 11
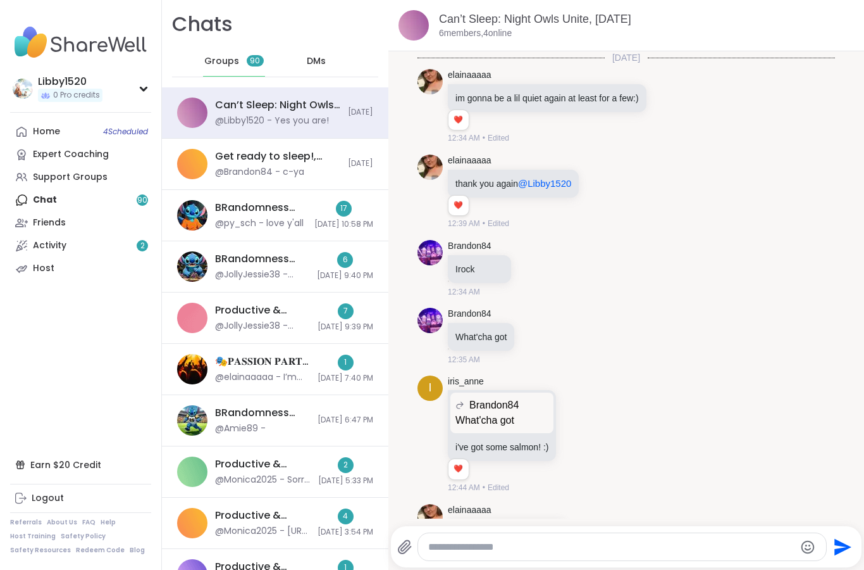
scroll to position [2480, 0]
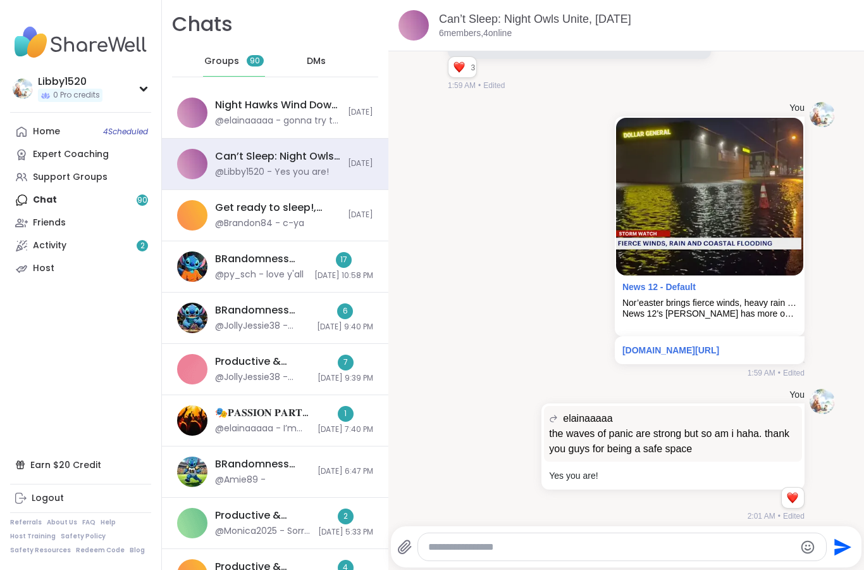
click at [321, 110] on div "Night Hawks Wind Down, Oct 13" at bounding box center [277, 105] width 125 height 14
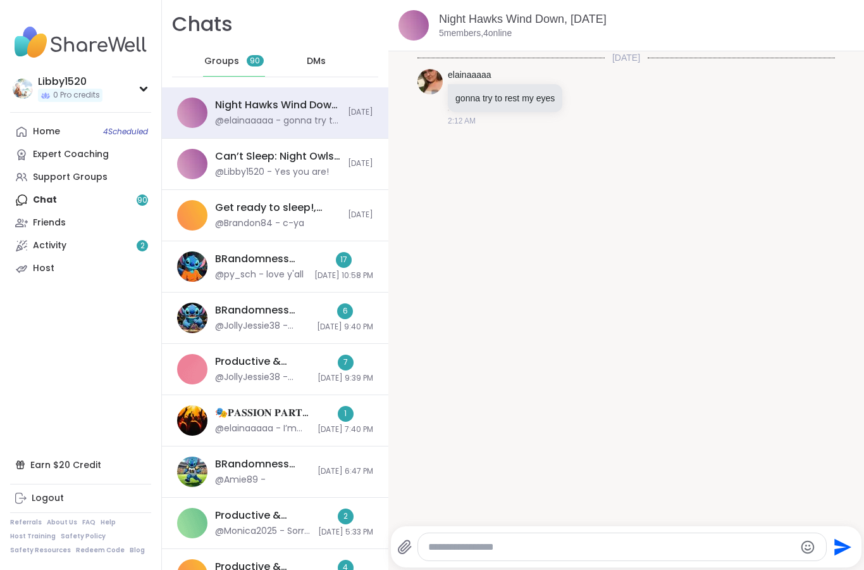
click at [802, 552] on icon "Emoji picker" at bounding box center [808, 546] width 15 height 15
click at [756, 203] on div "Today elainaaaaa gonna try to rest my eyes 2:12 AM" at bounding box center [627, 284] width 476 height 467
click at [408, 545] on icon at bounding box center [405, 546] width 12 height 13
click at [0, 0] on input "file" at bounding box center [0, 0] width 0 height 0
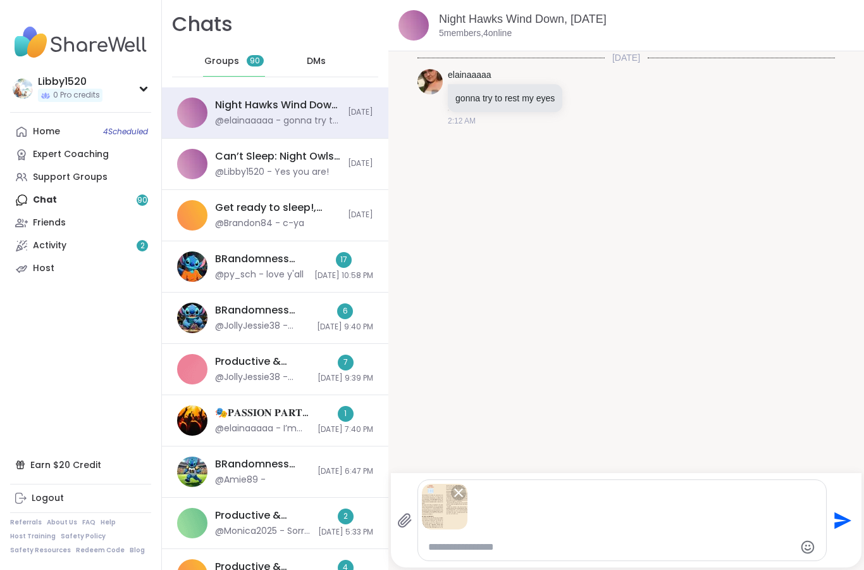
click at [836, 523] on icon "Send" at bounding box center [843, 519] width 17 height 17
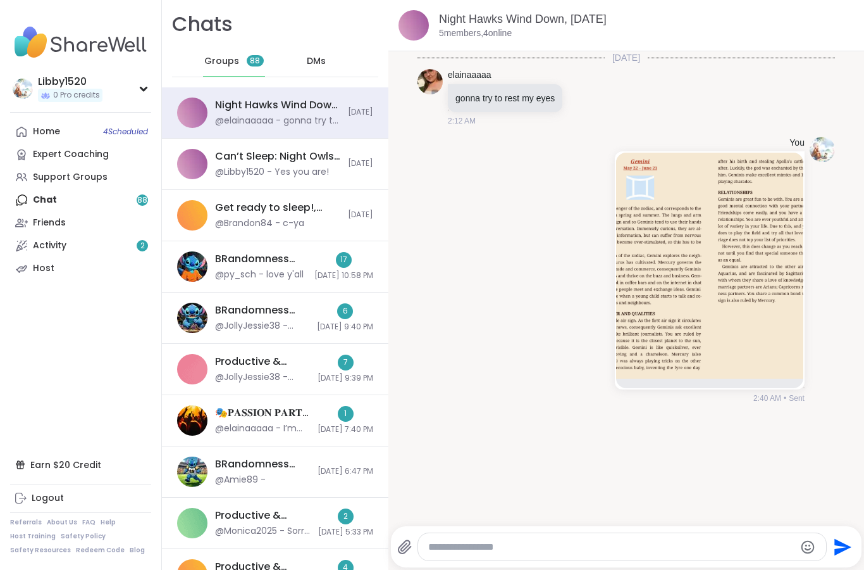
click at [411, 550] on icon at bounding box center [404, 546] width 15 height 15
click at [0, 0] on input "file" at bounding box center [0, 0] width 0 height 0
click at [610, 274] on div at bounding box center [606, 269] width 11 height 15
click at [604, 291] on icon at bounding box center [607, 288] width 13 height 13
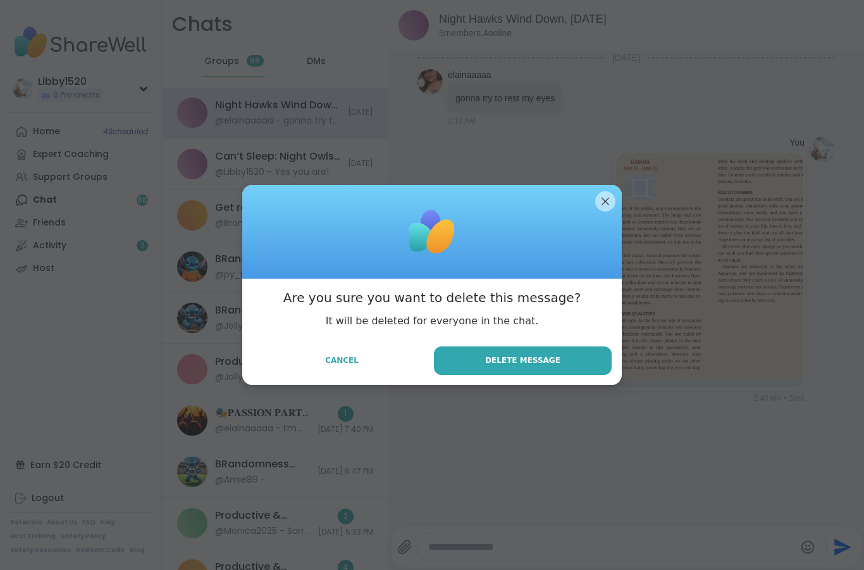
click at [564, 367] on button "Delete Message" at bounding box center [523, 360] width 178 height 28
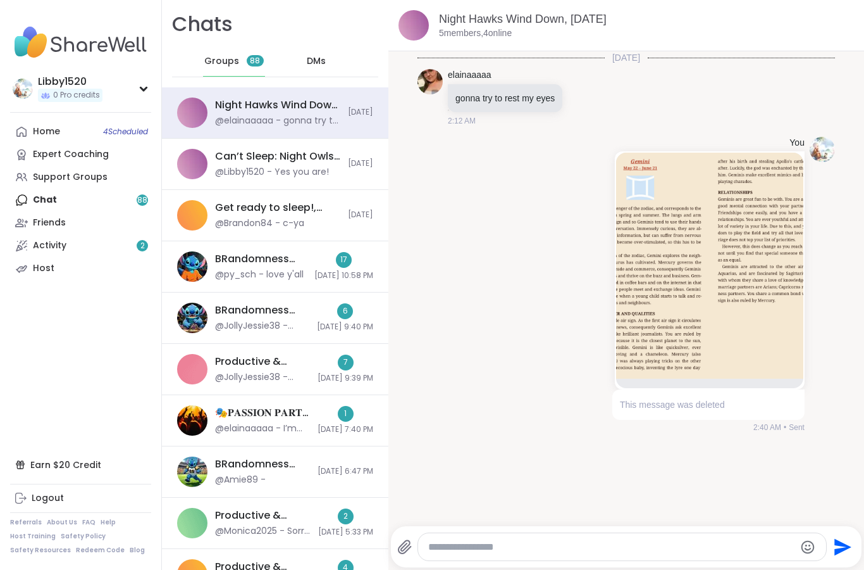
click at [406, 546] on icon at bounding box center [405, 546] width 12 height 13
click at [0, 0] on input "file" at bounding box center [0, 0] width 0 height 0
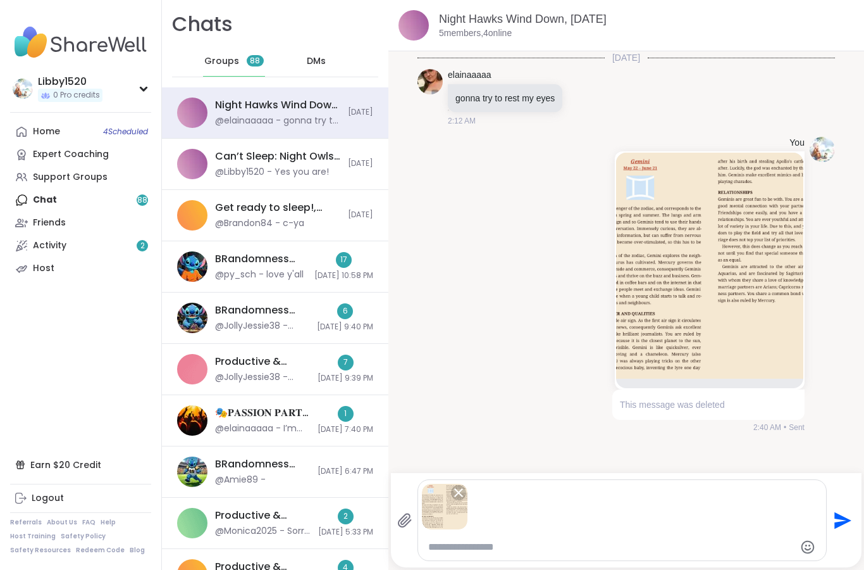
click at [841, 525] on icon "Send" at bounding box center [843, 519] width 17 height 17
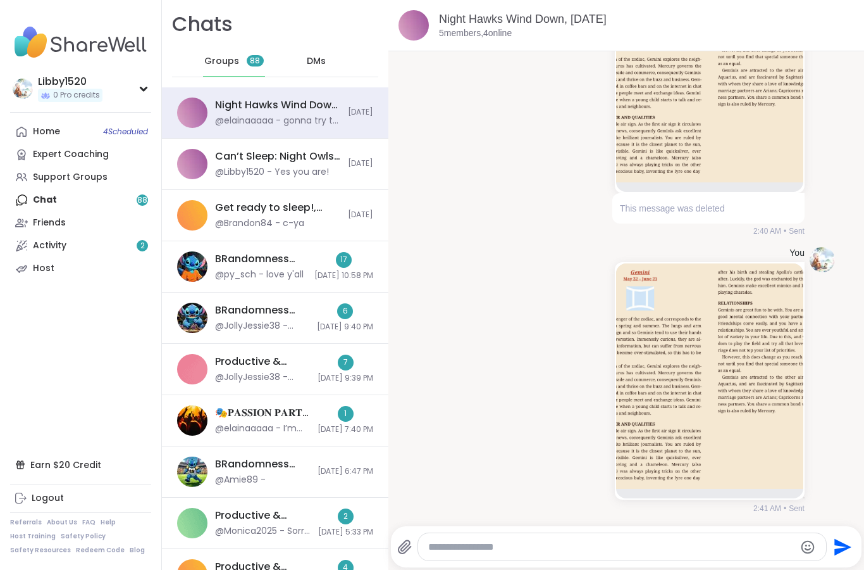
click at [404, 548] on icon at bounding box center [405, 546] width 12 height 13
click at [0, 0] on input "file" at bounding box center [0, 0] width 0 height 0
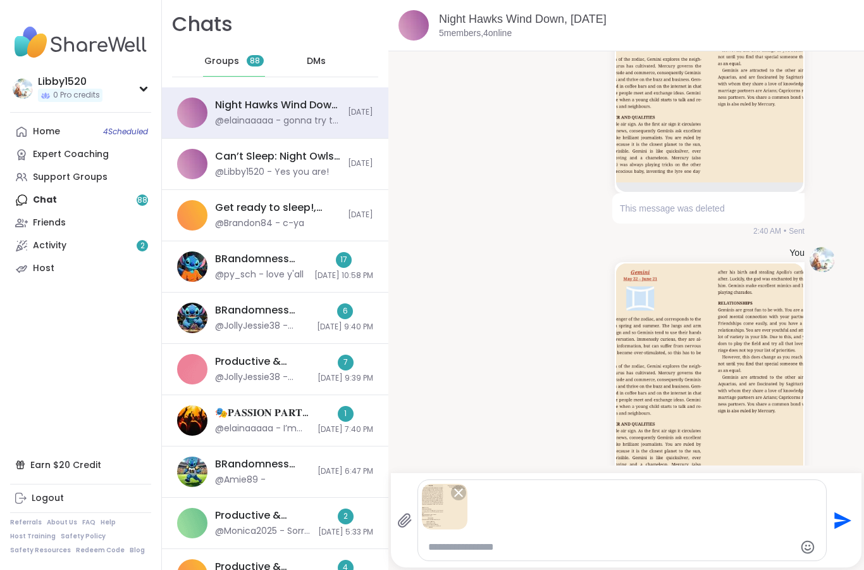
click at [839, 522] on icon "Send" at bounding box center [843, 519] width 17 height 17
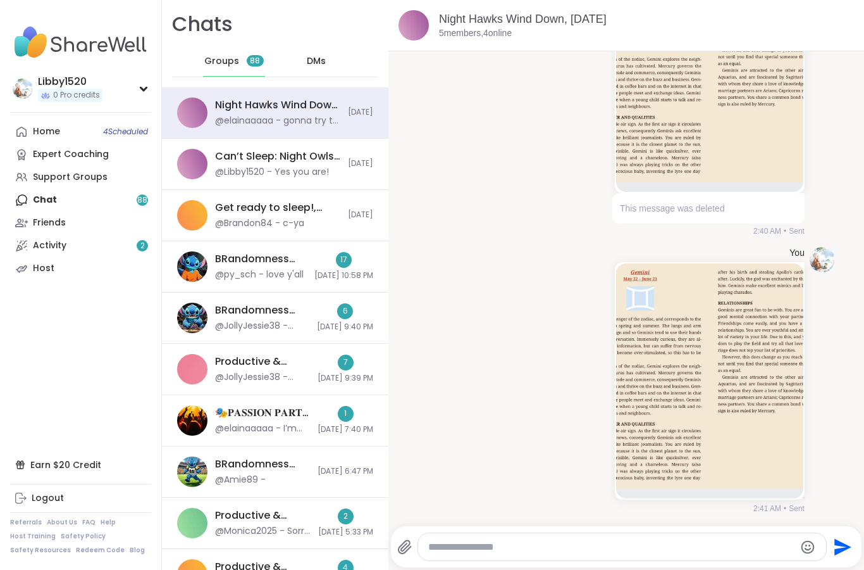
scroll to position [473, 0]
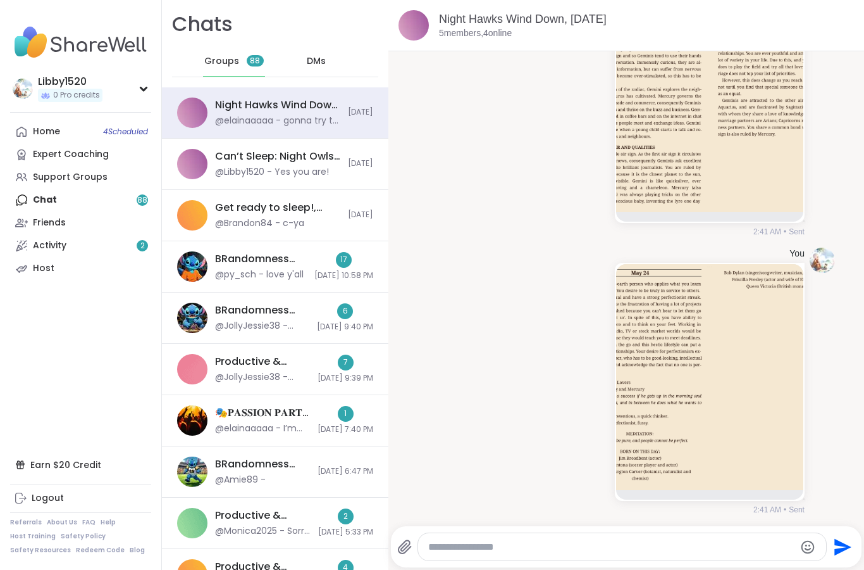
click at [401, 554] on icon at bounding box center [404, 546] width 15 height 15
click at [0, 0] on input "file" at bounding box center [0, 0] width 0 height 0
click at [404, 547] on icon at bounding box center [404, 546] width 15 height 15
click at [0, 0] on input "file" at bounding box center [0, 0] width 0 height 0
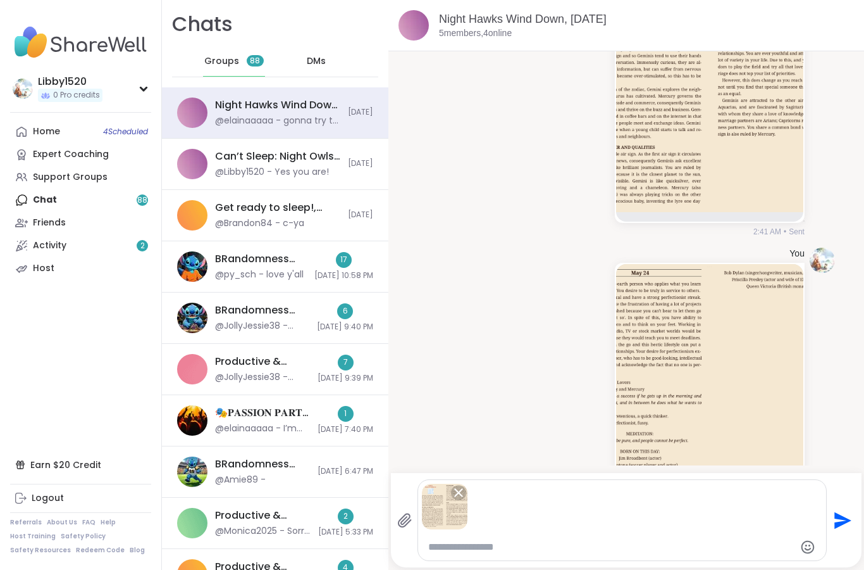
click at [842, 523] on icon "Send" at bounding box center [843, 519] width 17 height 17
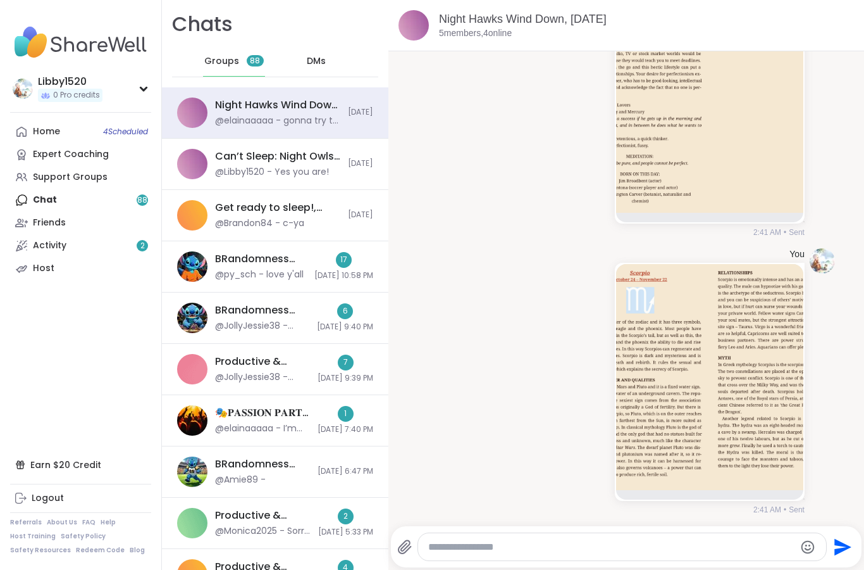
click at [402, 550] on icon at bounding box center [405, 546] width 12 height 13
click at [0, 0] on input "file" at bounding box center [0, 0] width 0 height 0
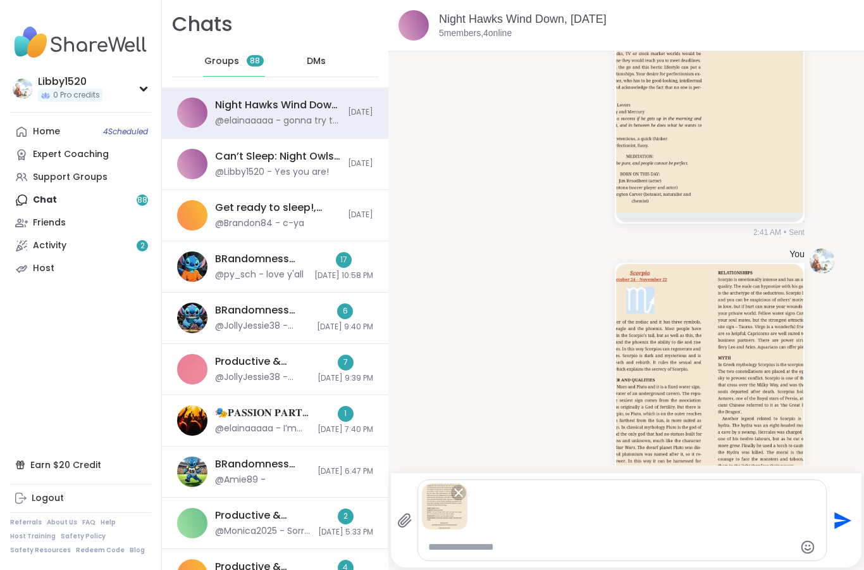
click at [841, 523] on icon "Send" at bounding box center [843, 519] width 17 height 17
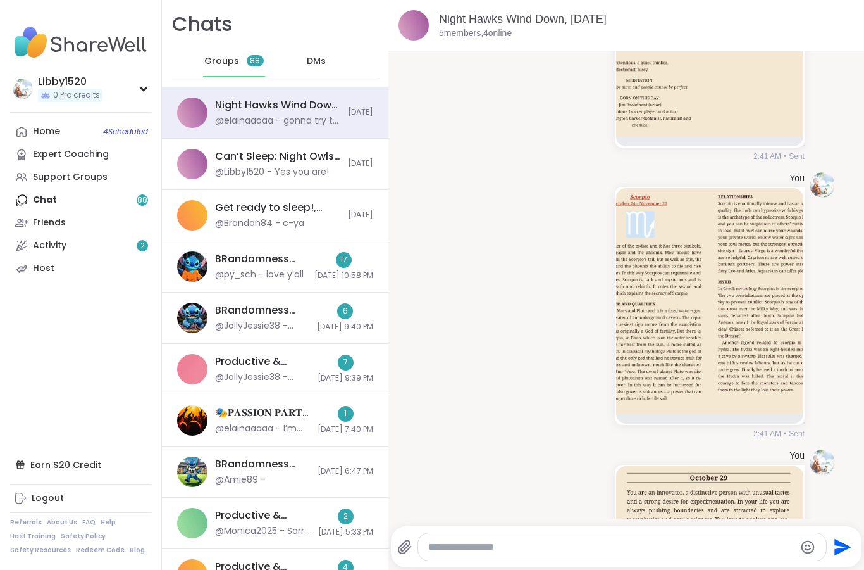
scroll to position [826, 0]
click at [766, 351] on img at bounding box center [709, 300] width 187 height 226
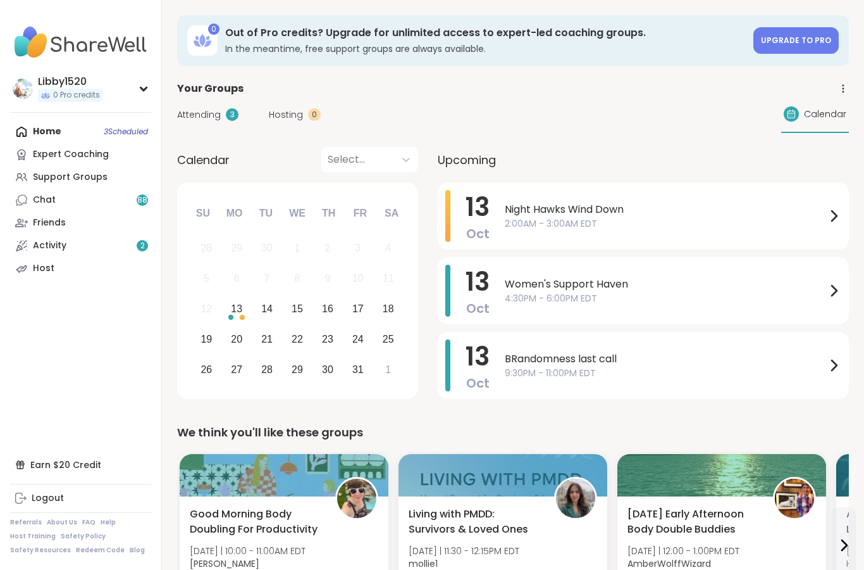
click at [779, 219] on span "2:00AM - 3:00AM EDT" at bounding box center [665, 223] width 321 height 13
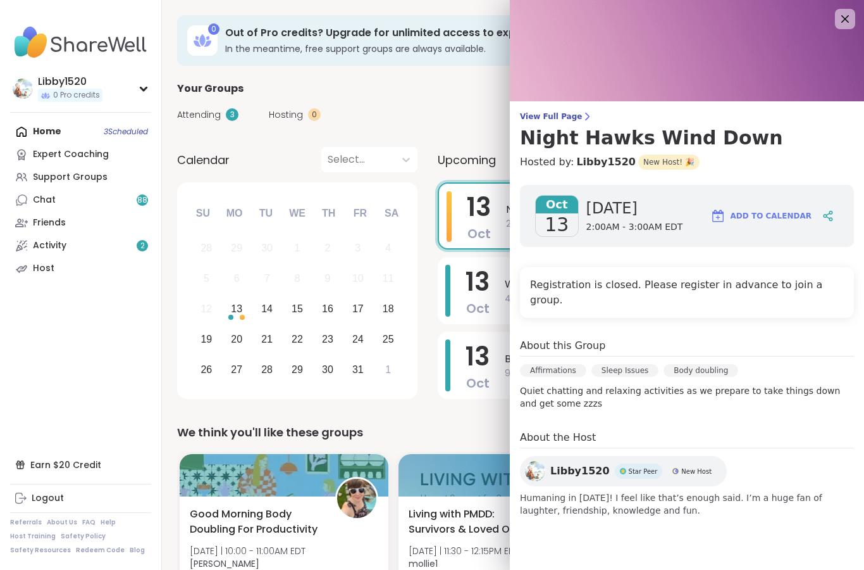
click at [487, 209] on span "13" at bounding box center [479, 206] width 24 height 35
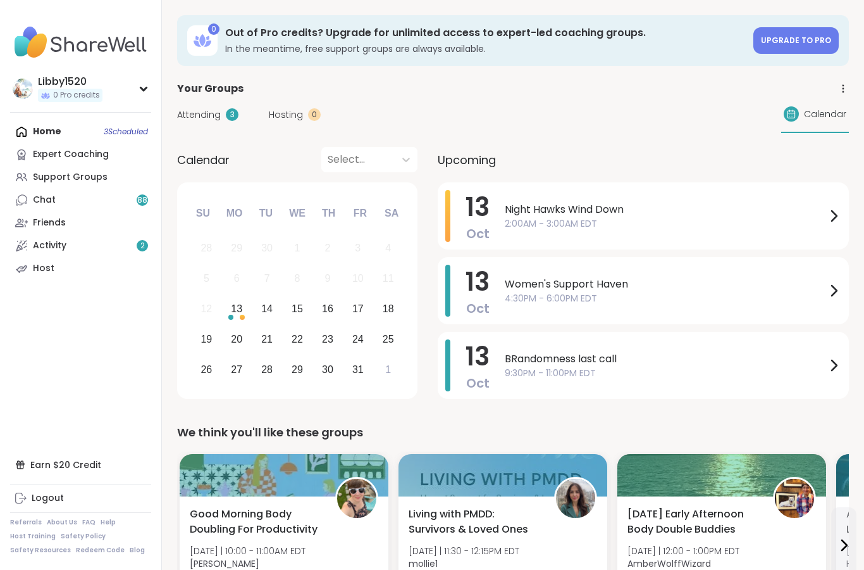
click at [605, 216] on span "Night Hawks Wind Down" at bounding box center [665, 209] width 321 height 15
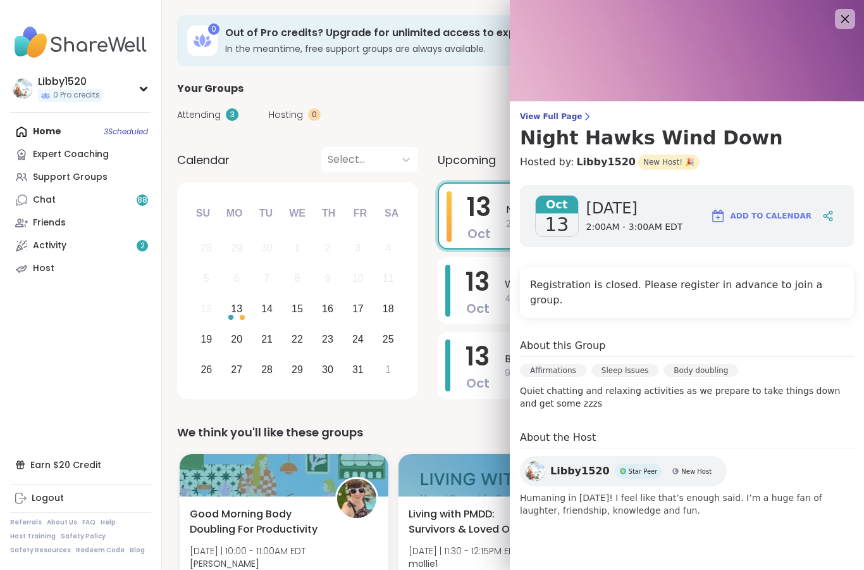
click at [28, 189] on link "Chat 88" at bounding box center [80, 200] width 141 height 23
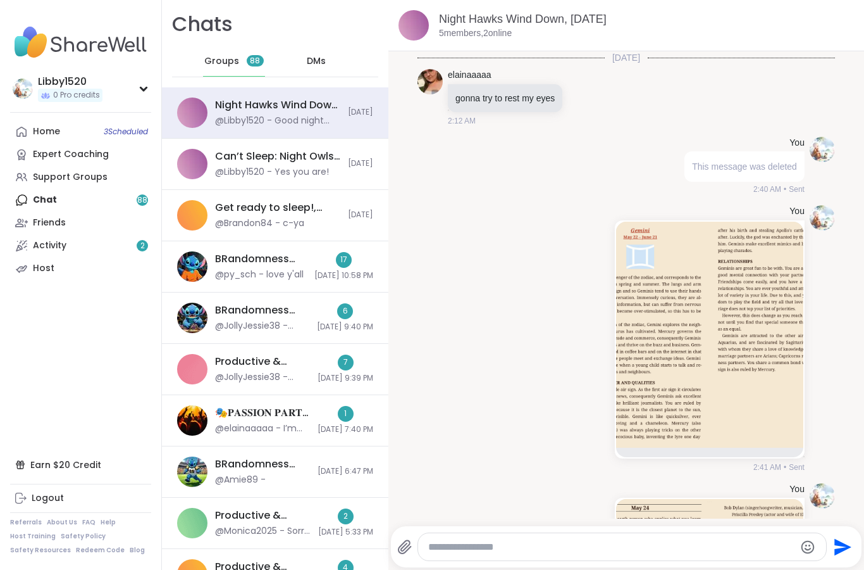
scroll to position [1529, 0]
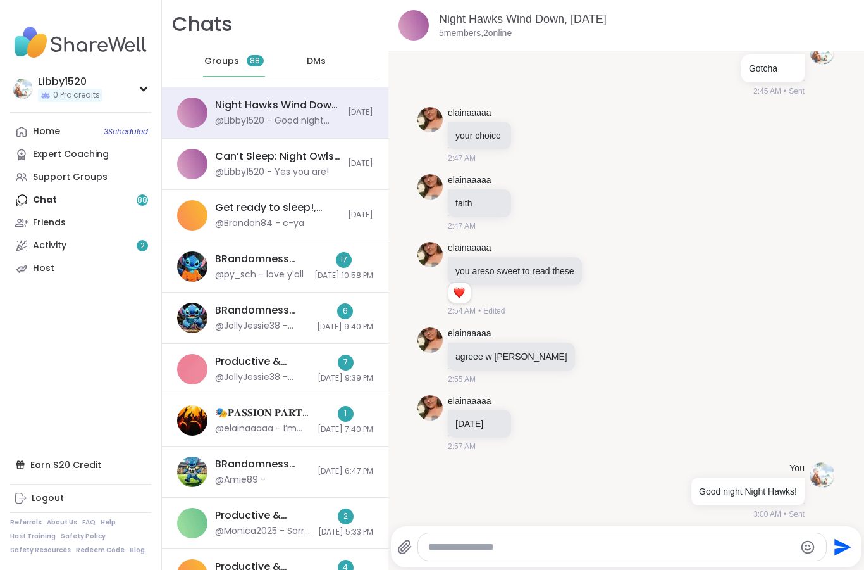
click at [320, 101] on div "Night Hawks Wind Down, Oct 13" at bounding box center [277, 105] width 125 height 14
click at [411, 545] on icon at bounding box center [405, 546] width 12 height 13
click at [0, 0] on input "file" at bounding box center [0, 0] width 0 height 0
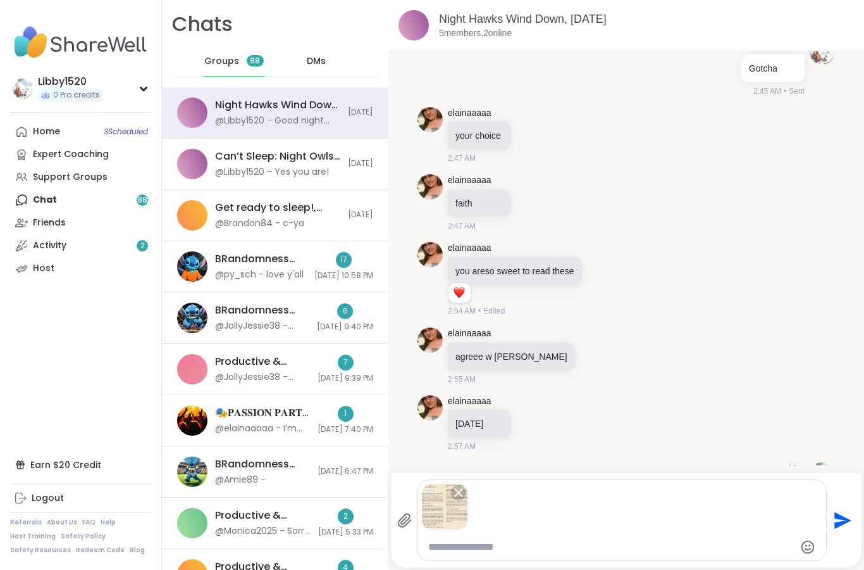
click at [403, 520] on icon at bounding box center [405, 519] width 12 height 13
click at [0, 0] on input "file" at bounding box center [0, 0] width 0 height 0
click at [840, 523] on icon "Send" at bounding box center [843, 519] width 17 height 17
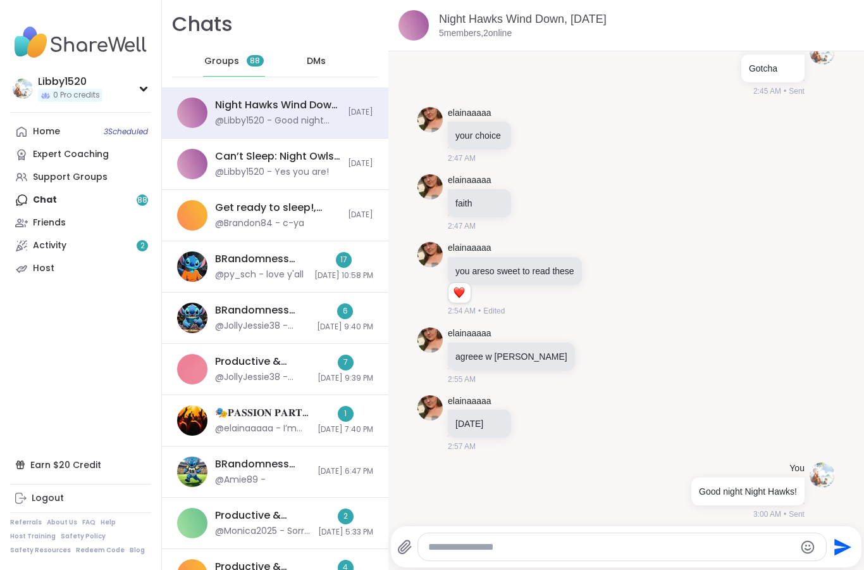
scroll to position [1881, 0]
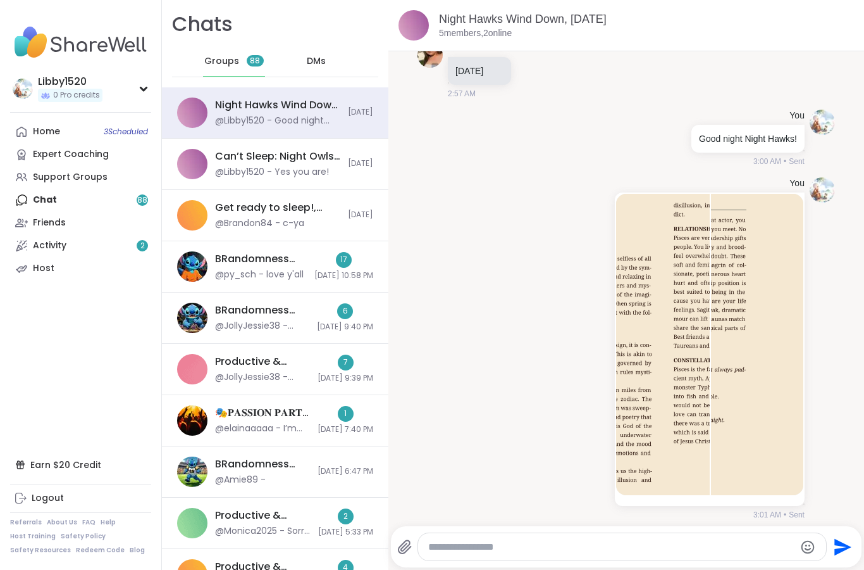
click at [689, 408] on img at bounding box center [663, 344] width 94 height 301
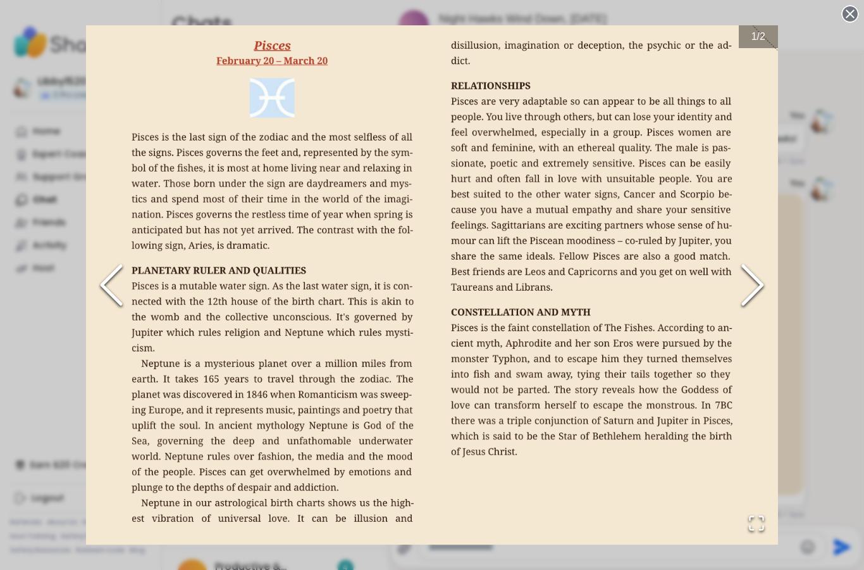
click at [772, 286] on icon "Next Slide" at bounding box center [753, 285] width 38 height 76
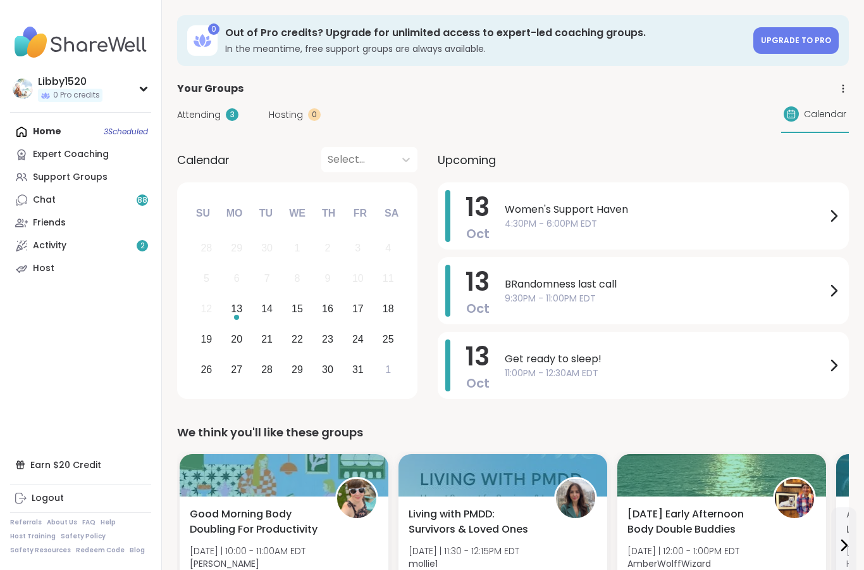
click at [18, 239] on icon at bounding box center [21, 245] width 13 height 13
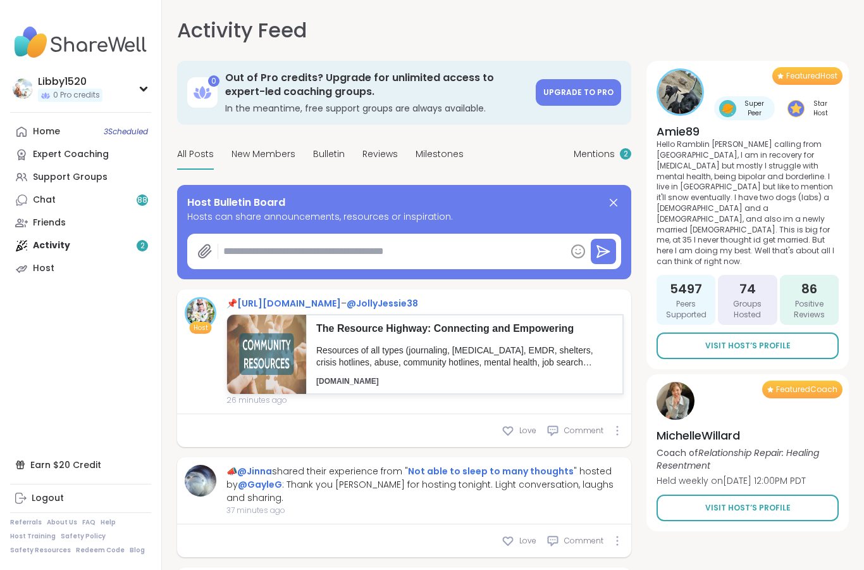
click at [511, 437] on icon at bounding box center [508, 430] width 13 height 13
type textarea "*"
click at [551, 433] on div "1 Reaction Love Comment" at bounding box center [404, 430] width 454 height 33
click at [593, 436] on span "Comment" at bounding box center [583, 430] width 39 height 11
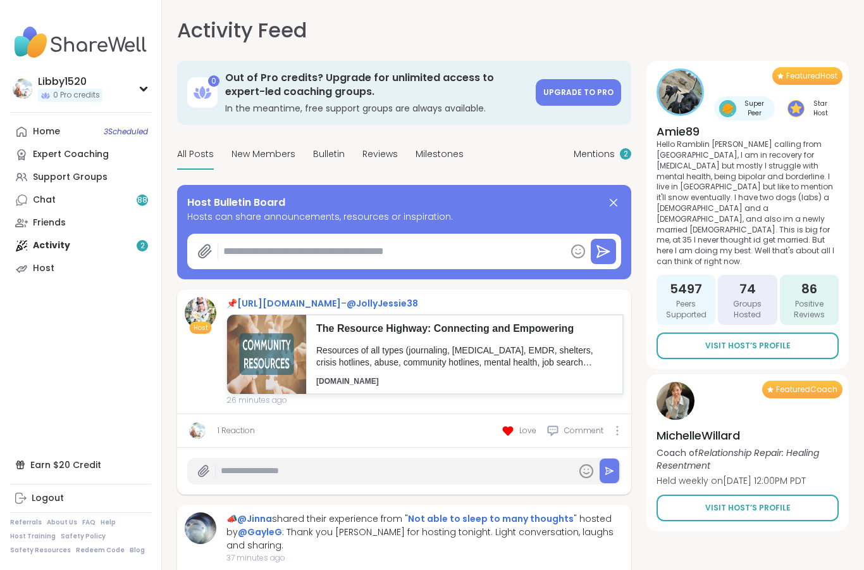
click at [521, 482] on input "text" at bounding box center [396, 470] width 351 height 22
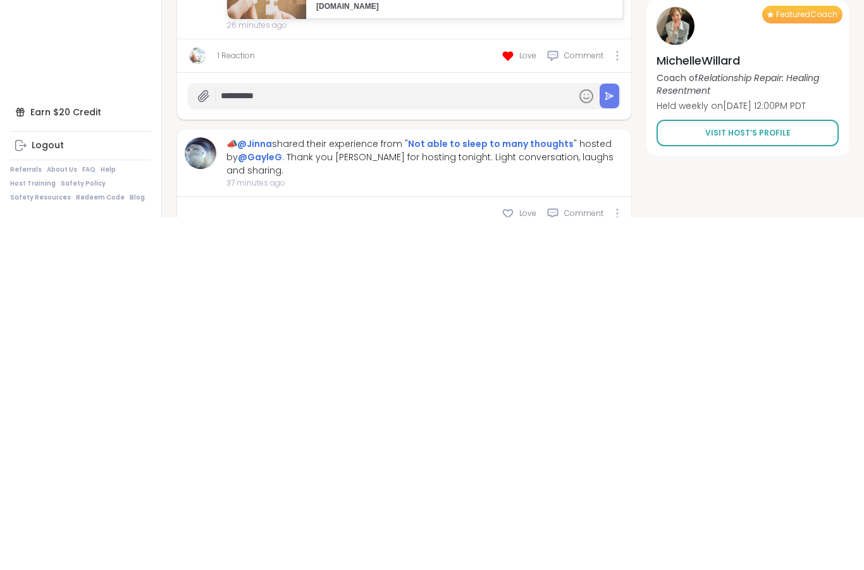
type input "**********"
click at [613, 444] on icon at bounding box center [609, 448] width 9 height 9
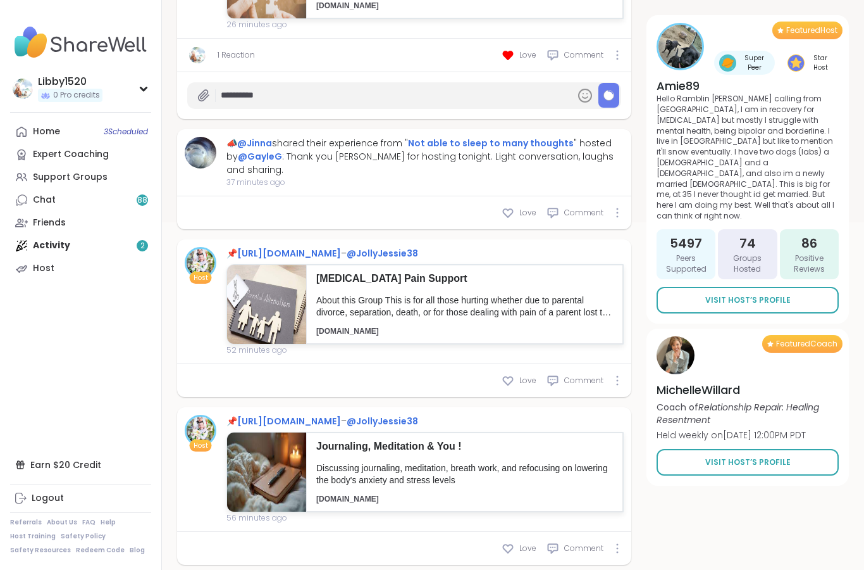
type textarea "*"
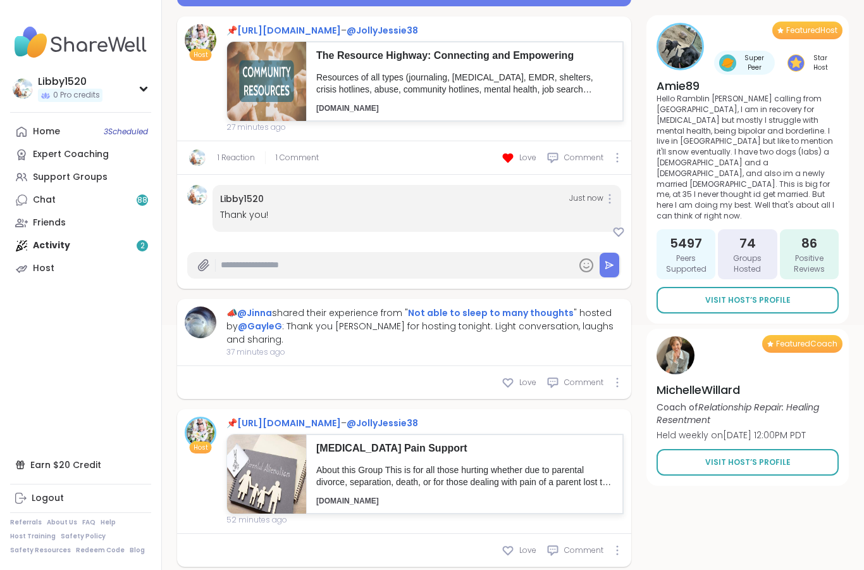
scroll to position [242, 0]
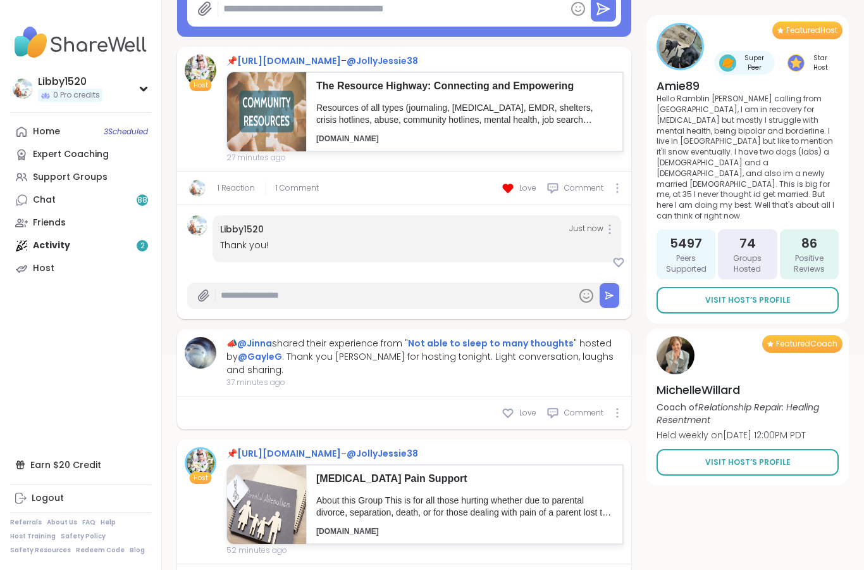
click at [499, 93] on p "The Resource Highway: Connecting and Empowering" at bounding box center [464, 86] width 297 height 14
type textarea "*"
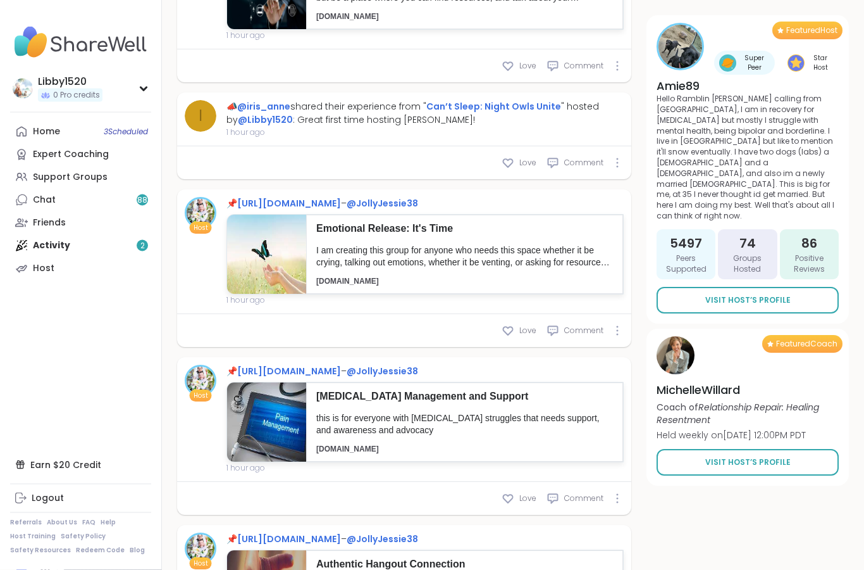
scroll to position [1261, 0]
click at [511, 146] on div "i 📣 @iris_anne shared their experience from " Can’t Sleep: Night Owls Unite " h…" at bounding box center [404, 119] width 454 height 54
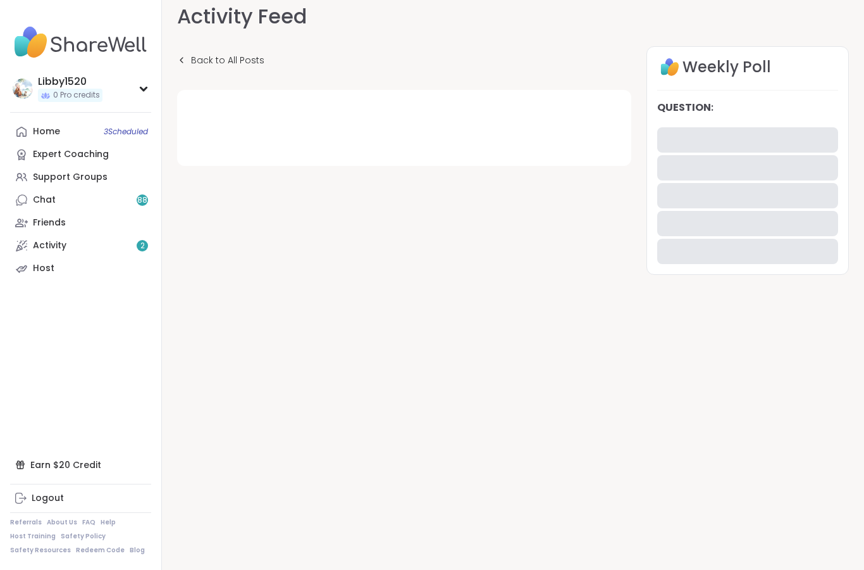
scroll to position [13, 0]
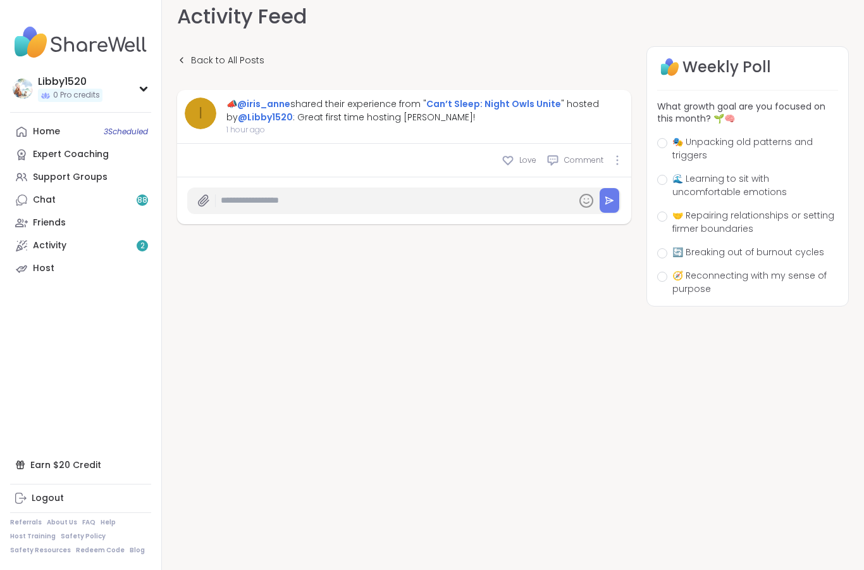
click at [507, 208] on input "text" at bounding box center [396, 200] width 351 height 22
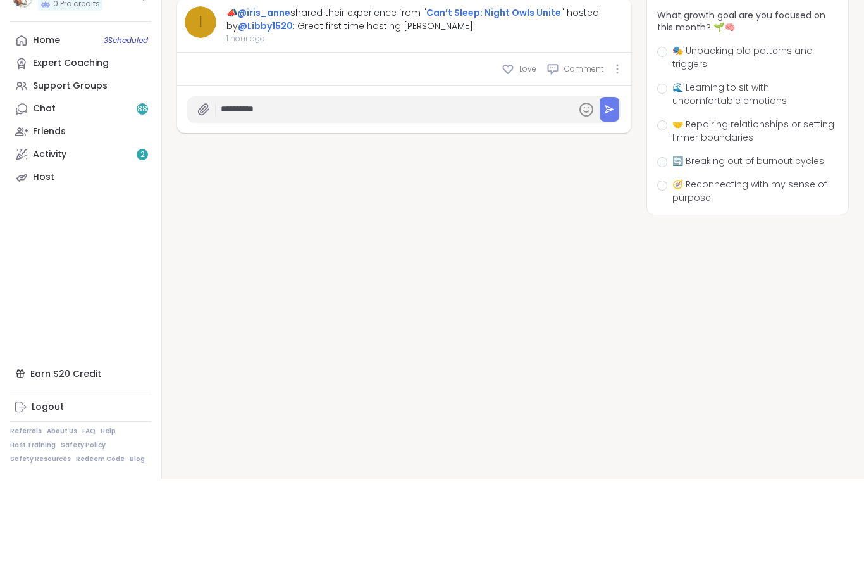
type input "**********"
click at [611, 188] on button at bounding box center [610, 200] width 20 height 25
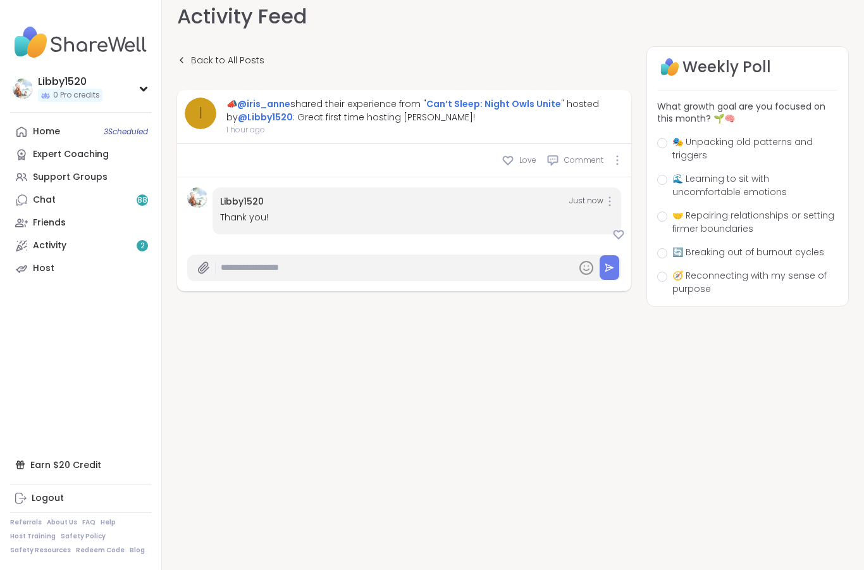
click at [185, 57] on icon at bounding box center [181, 60] width 9 height 9
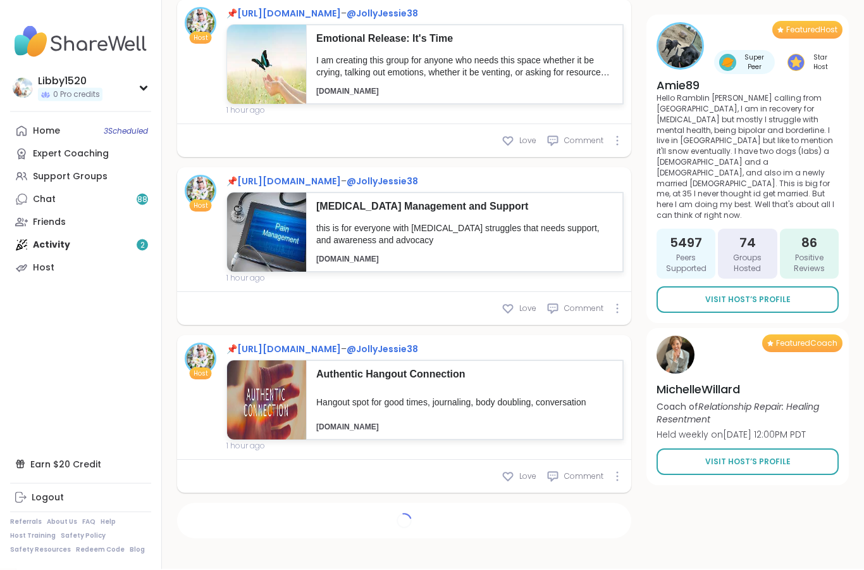
scroll to position [1376, 0]
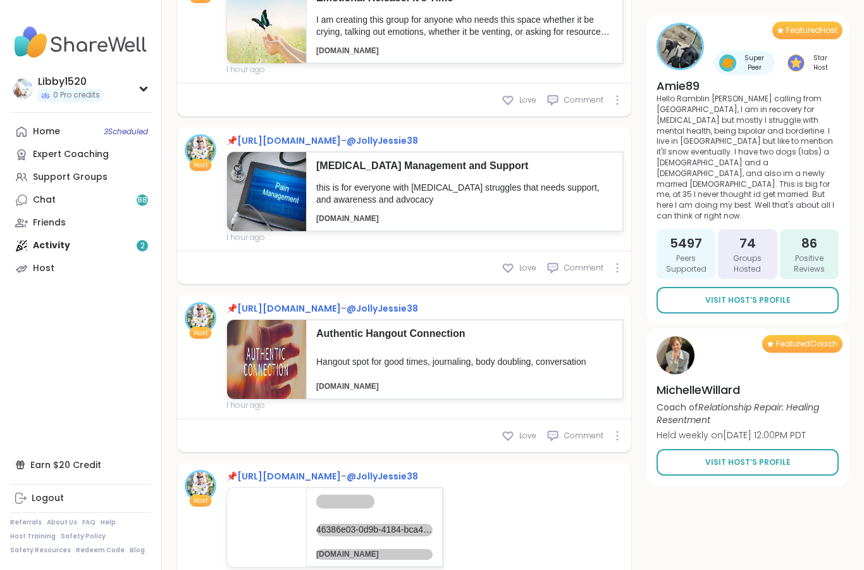
type textarea "*"
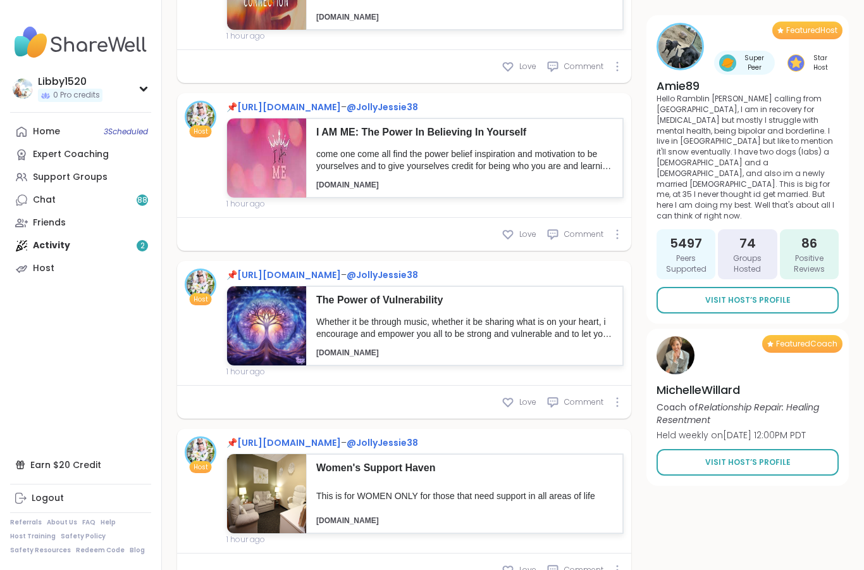
click at [18, 127] on icon at bounding box center [21, 131] width 13 height 13
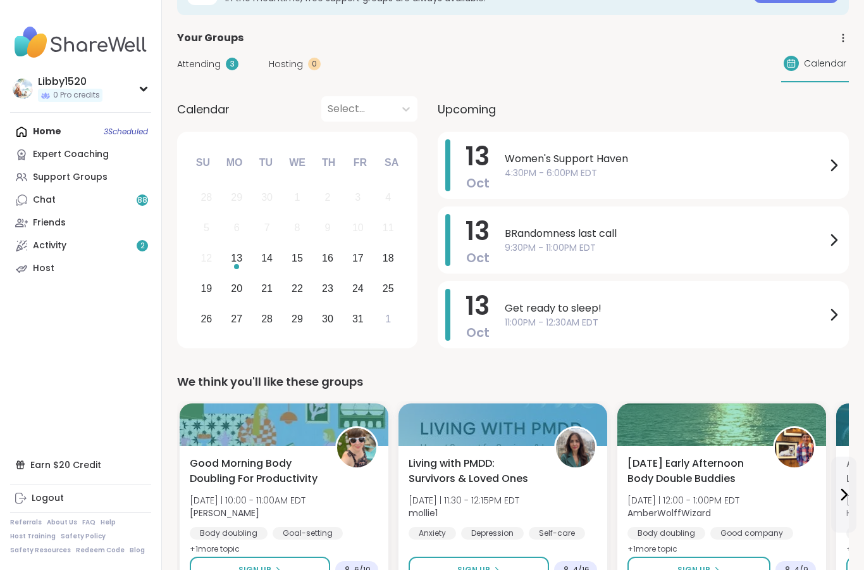
click at [27, 91] on img at bounding box center [23, 88] width 20 height 20
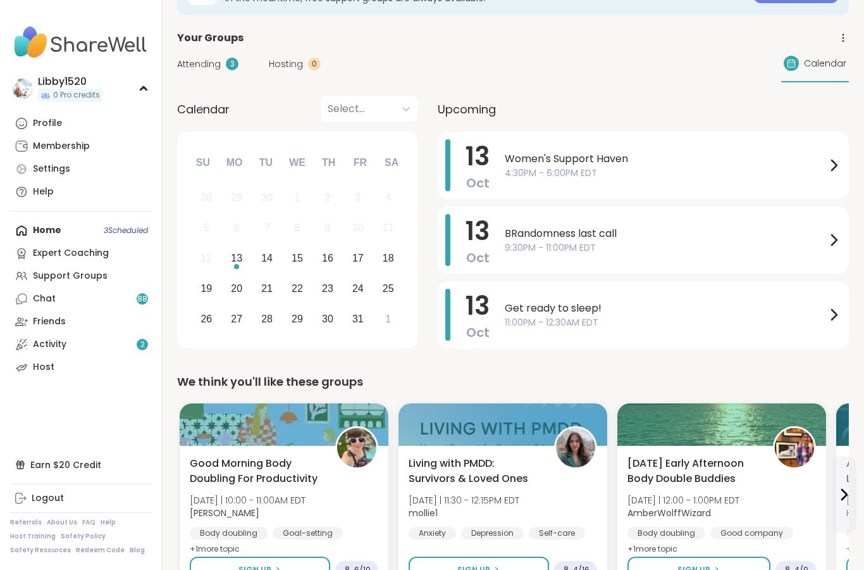
click at [31, 127] on link "Profile" at bounding box center [80, 123] width 141 height 23
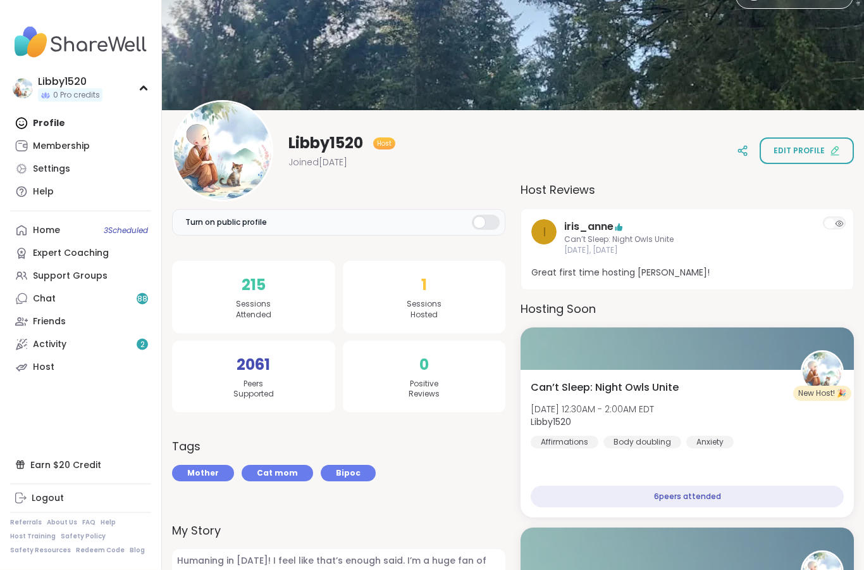
scroll to position [50, 0]
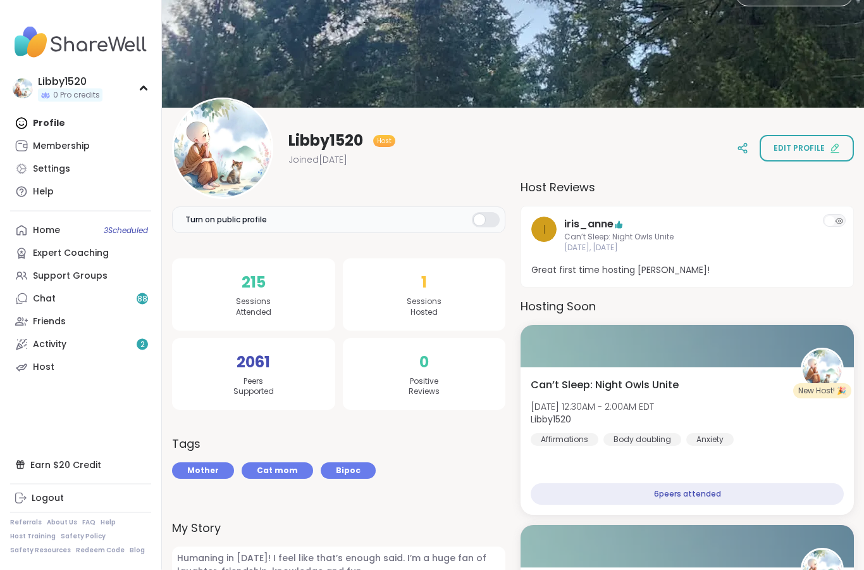
click at [481, 222] on div at bounding box center [486, 220] width 28 height 15
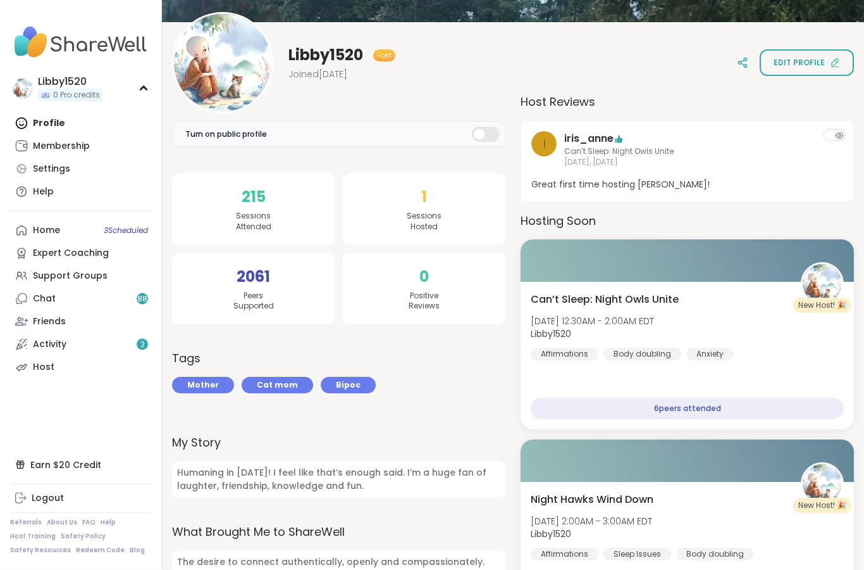
scroll to position [137, 0]
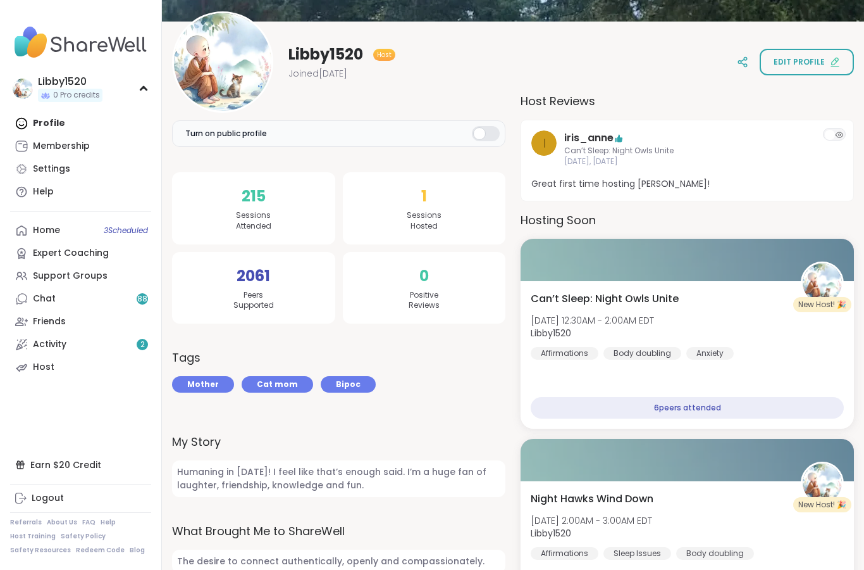
click at [501, 130] on label "Turn on public profile" at bounding box center [338, 133] width 333 height 27
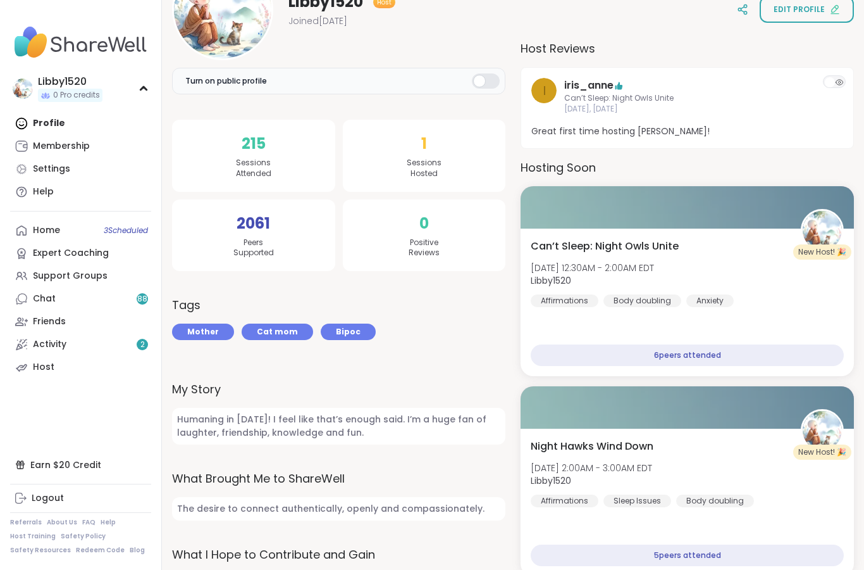
scroll to position [240, 0]
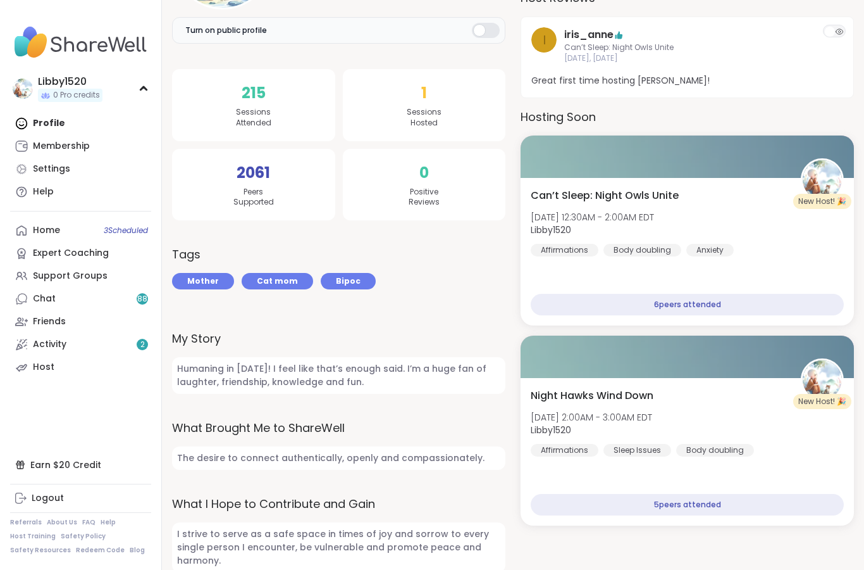
click at [177, 255] on h3 "Tags" at bounding box center [186, 254] width 28 height 17
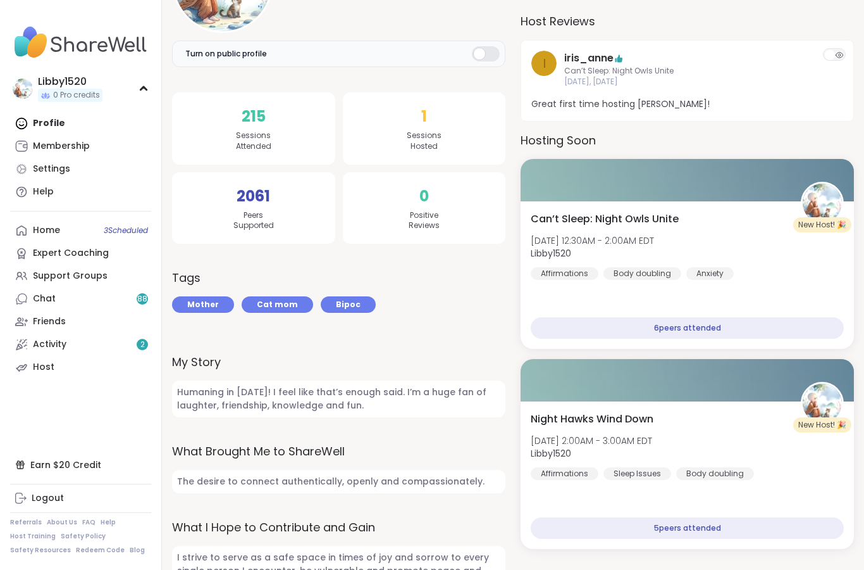
scroll to position [216, 0]
click at [428, 297] on div "Mother Cat mom Bipoc" at bounding box center [338, 305] width 333 height 16
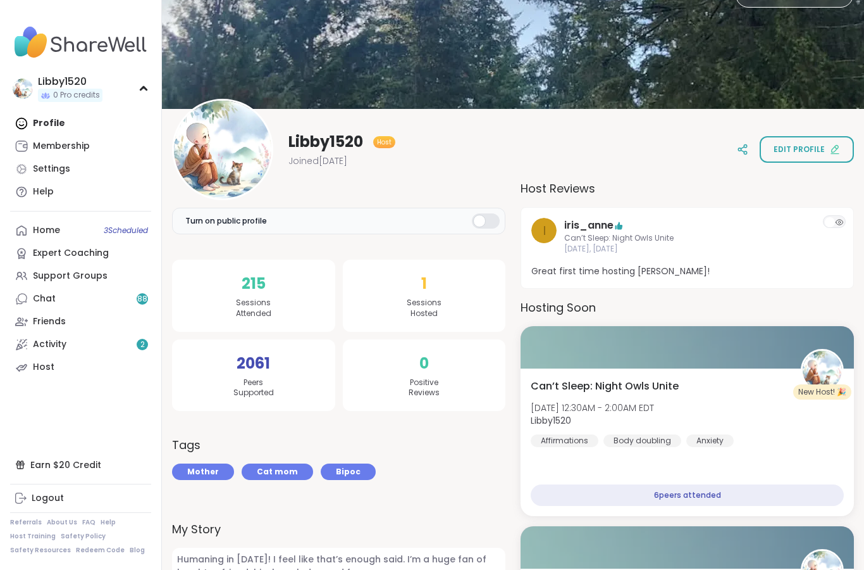
scroll to position [0, 0]
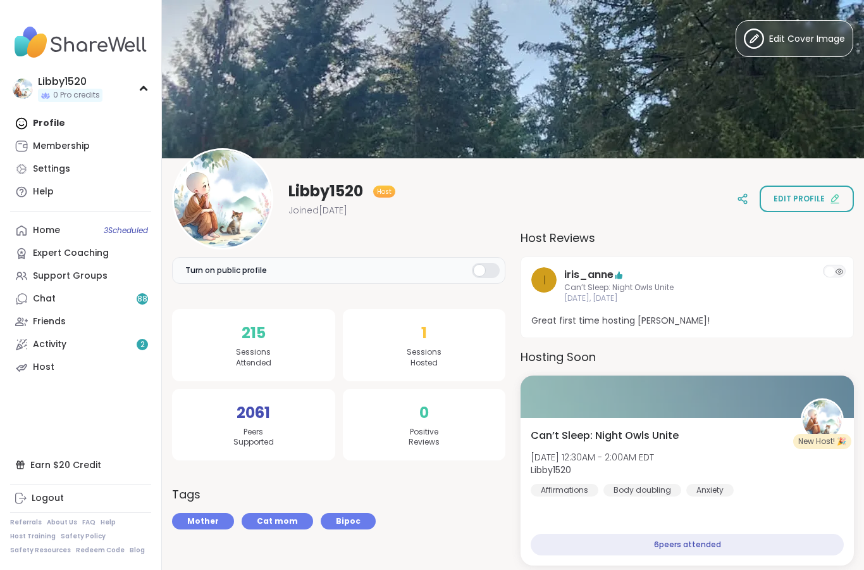
click at [808, 199] on span "Edit profile" at bounding box center [799, 198] width 51 height 11
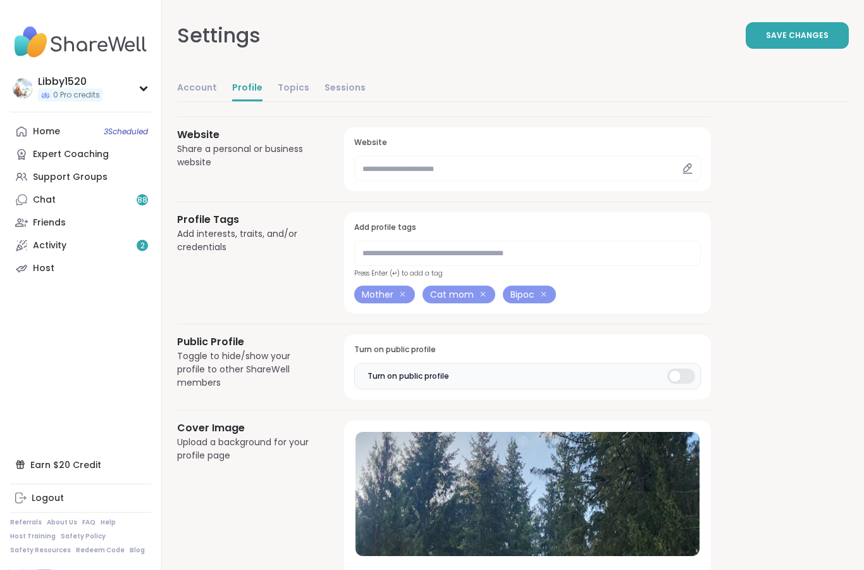
scroll to position [481, 0]
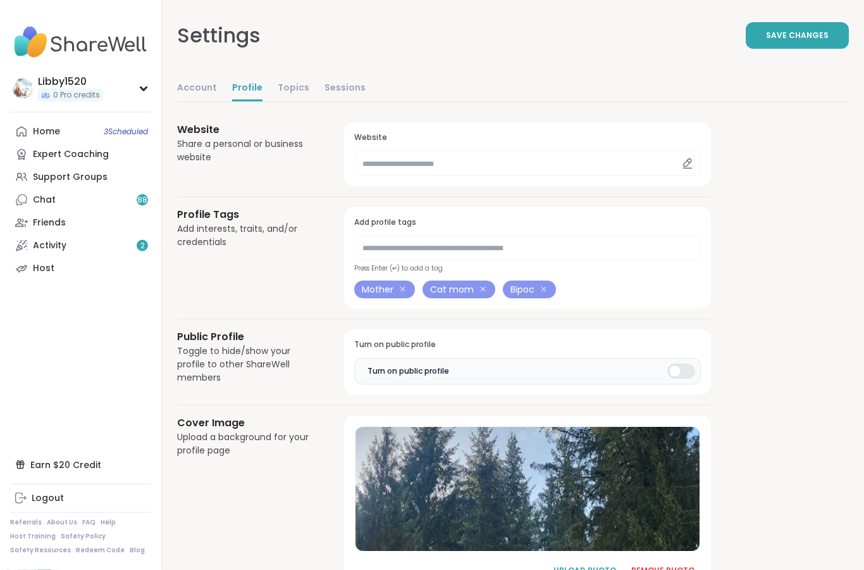
click at [633, 293] on div "Mother Cat mom Bipoc" at bounding box center [527, 290] width 347 height 18
click at [621, 238] on input "text" at bounding box center [527, 247] width 347 height 25
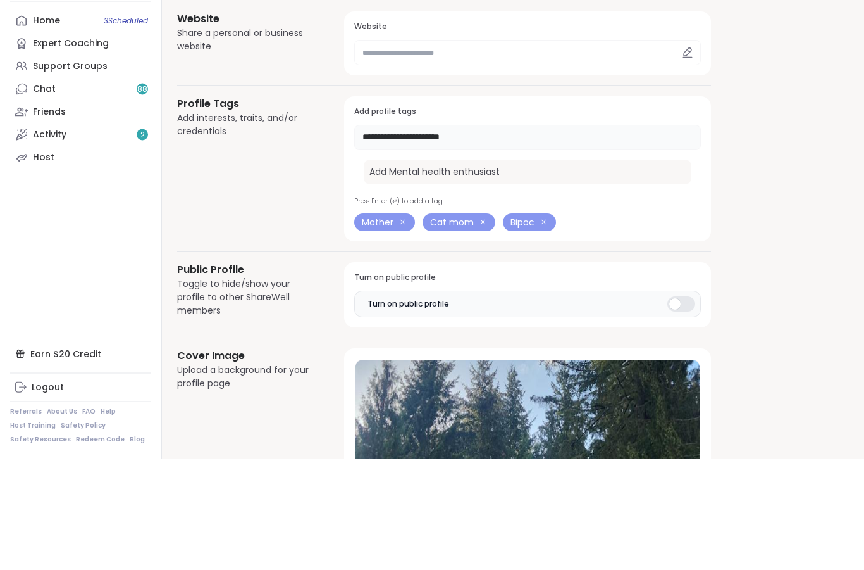
type input "**********"
click at [492, 271] on div "Add Mental health enthusiast" at bounding box center [528, 282] width 327 height 23
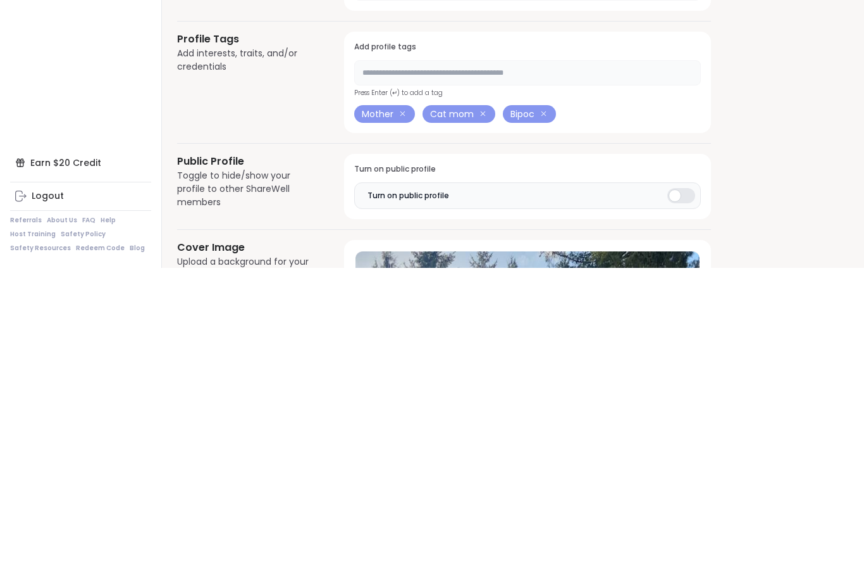
scroll to position [355, 0]
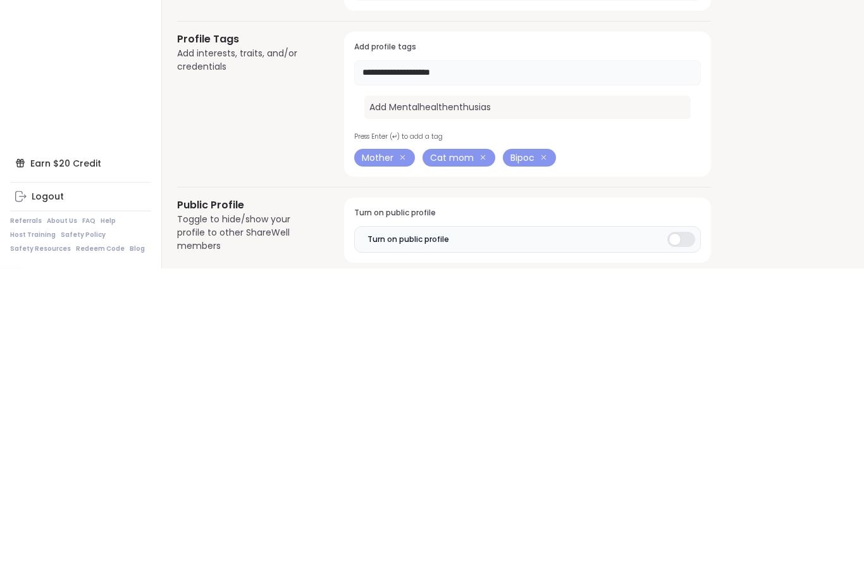
type input "**********"
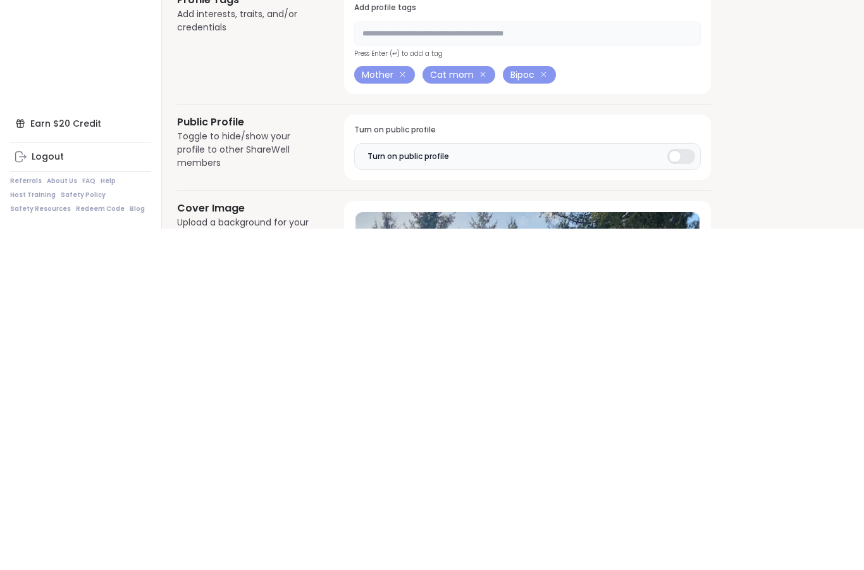
click at [675, 362] on input "text" at bounding box center [527, 374] width 347 height 25
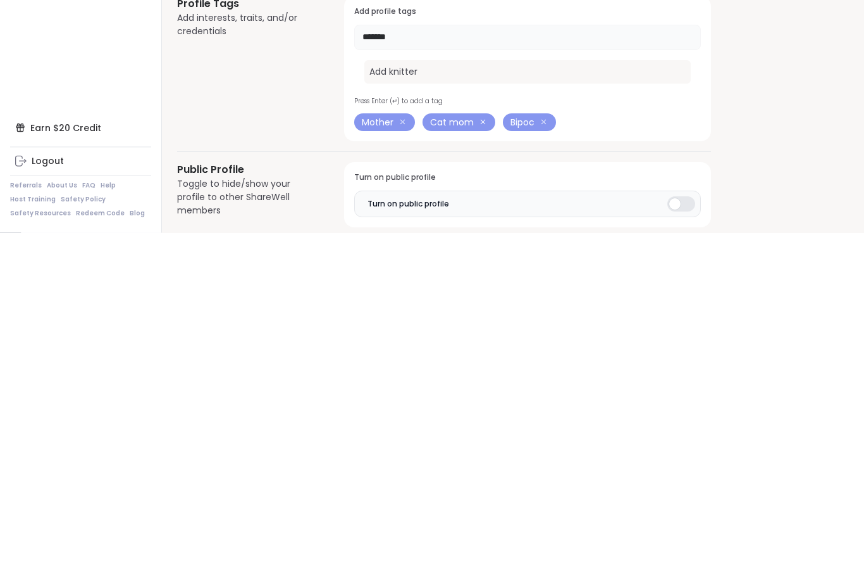
type input "*******"
click at [421, 397] on div "Add knitter" at bounding box center [528, 408] width 327 height 23
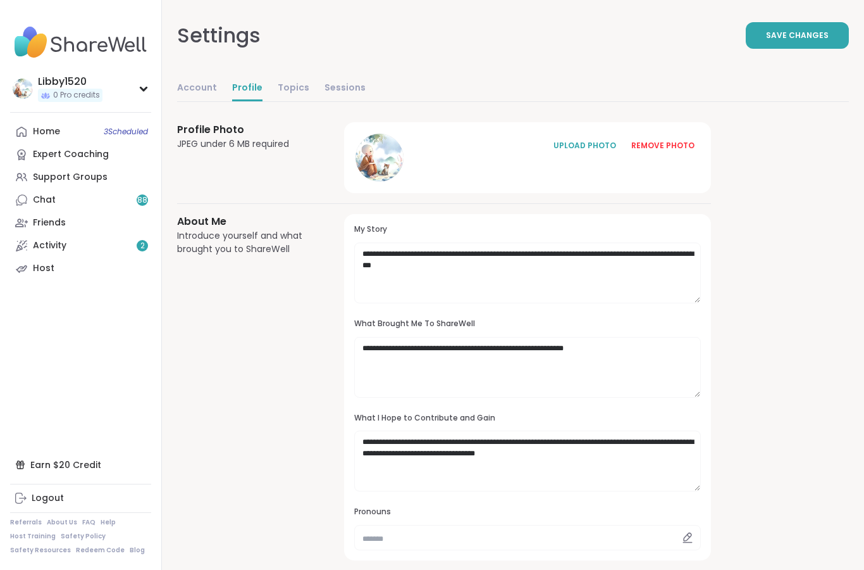
scroll to position [0, 0]
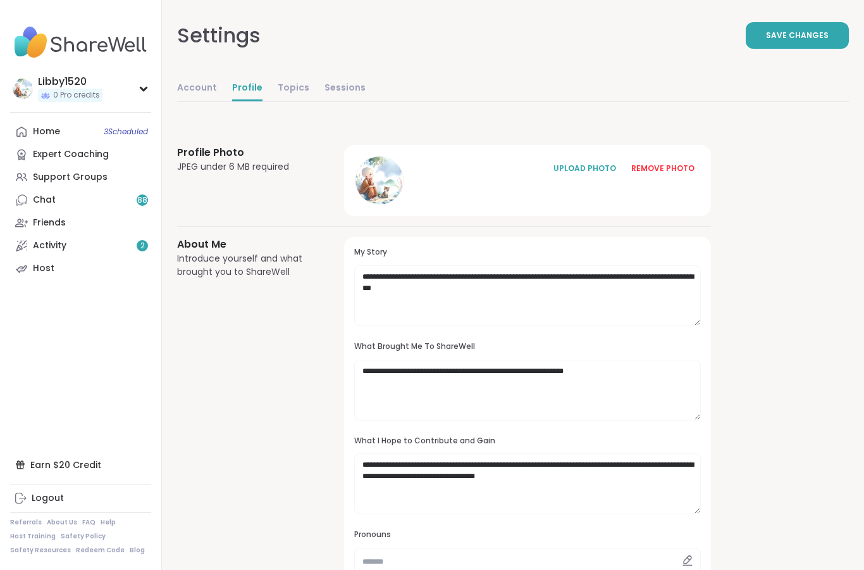
click at [290, 80] on link "Topics" at bounding box center [294, 88] width 32 height 25
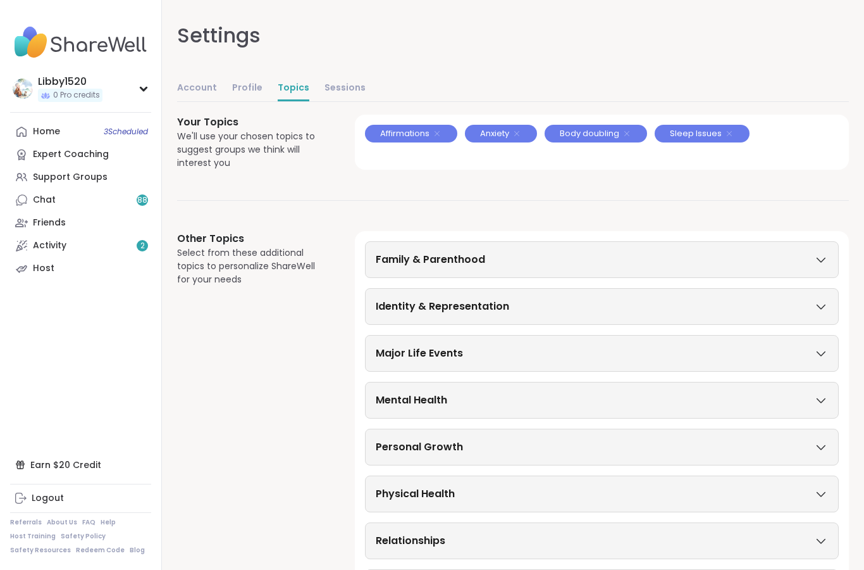
click at [337, 78] on link "Sessions" at bounding box center [345, 88] width 41 height 25
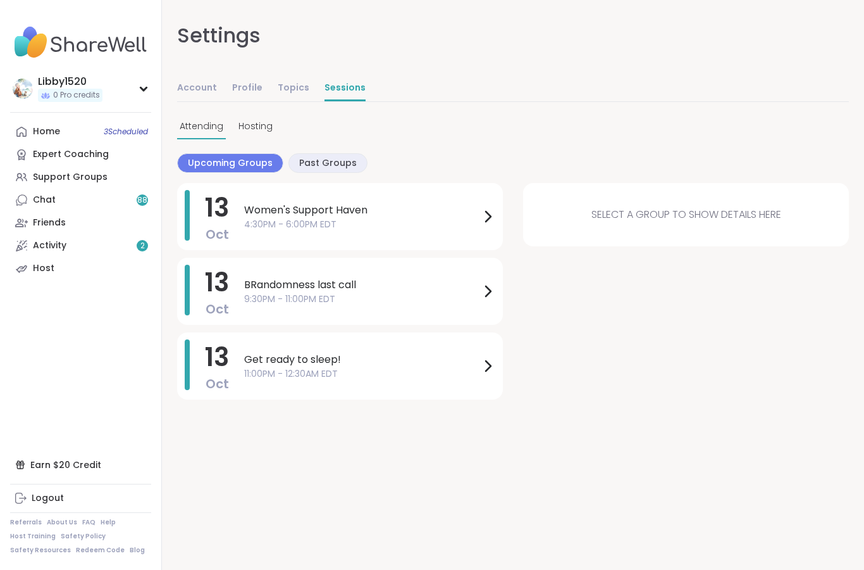
click at [333, 153] on div "Past Groups" at bounding box center [328, 163] width 79 height 20
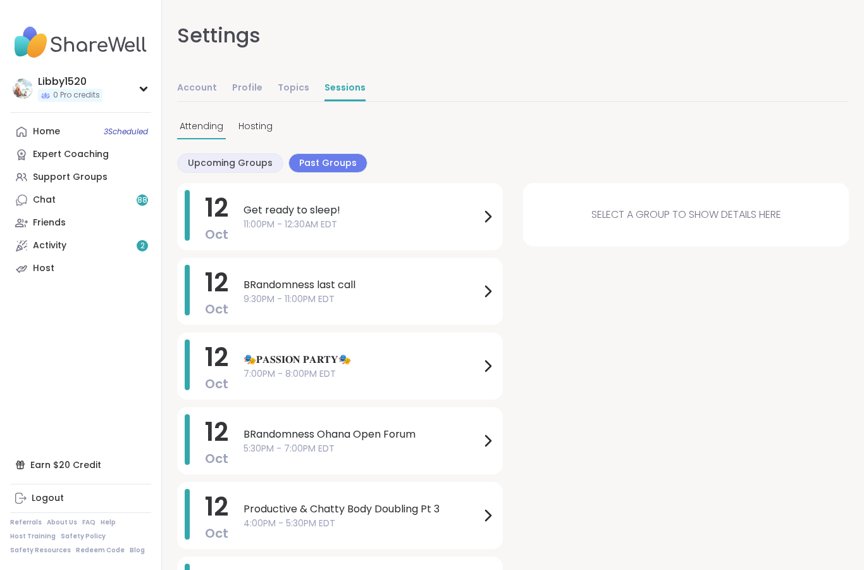
click at [261, 123] on span "Hosting" at bounding box center [256, 126] width 34 height 13
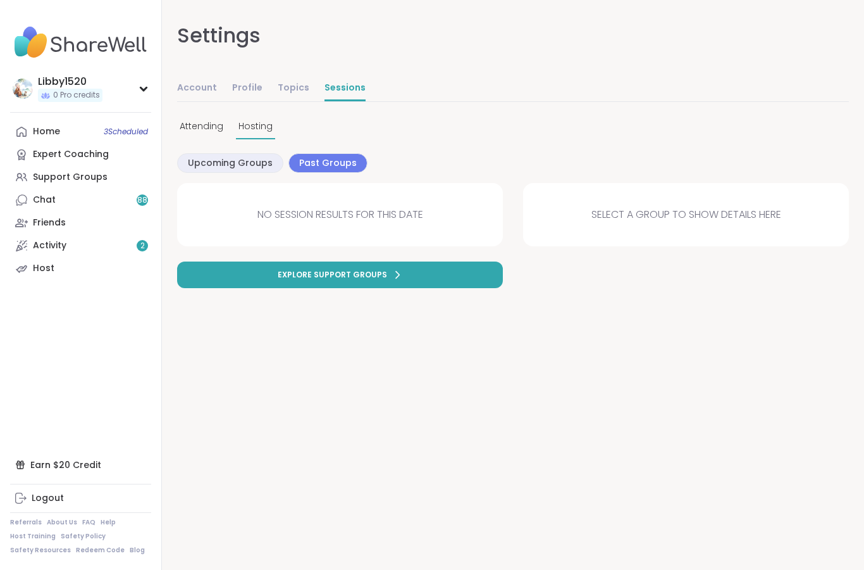
click at [204, 82] on link "Account" at bounding box center [197, 88] width 40 height 25
select select "**"
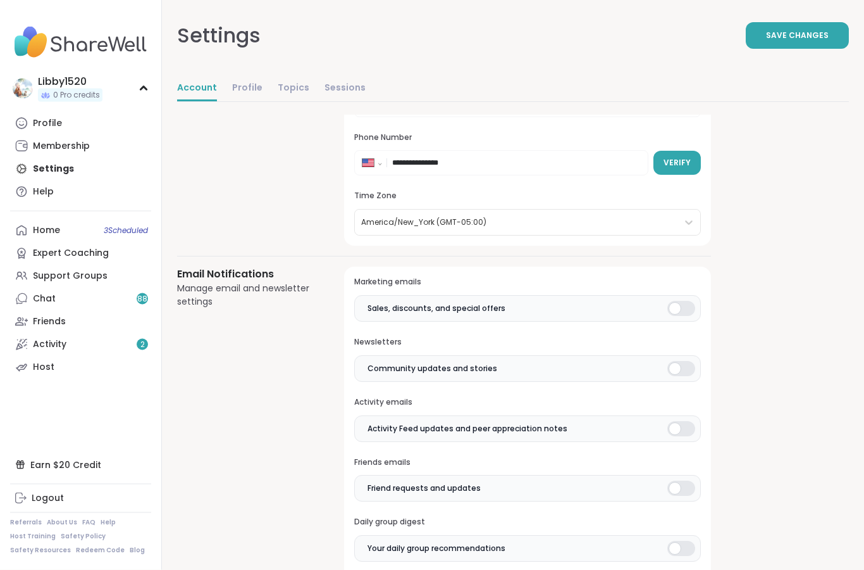
scroll to position [141, 0]
click at [251, 77] on link "Profile" at bounding box center [247, 88] width 30 height 25
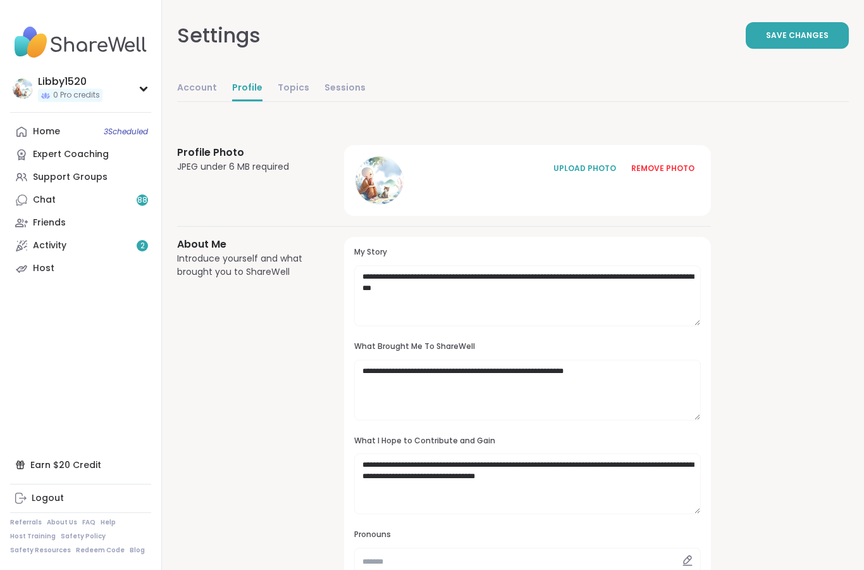
click at [349, 79] on link "Sessions" at bounding box center [345, 88] width 41 height 25
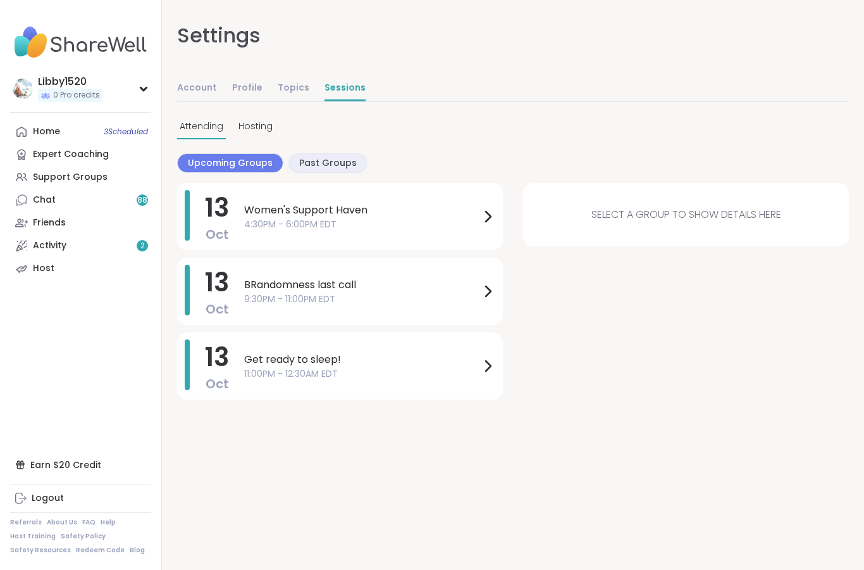
click at [68, 509] on link "Logout" at bounding box center [80, 498] width 141 height 23
